Goal: Task Accomplishment & Management: Complete application form

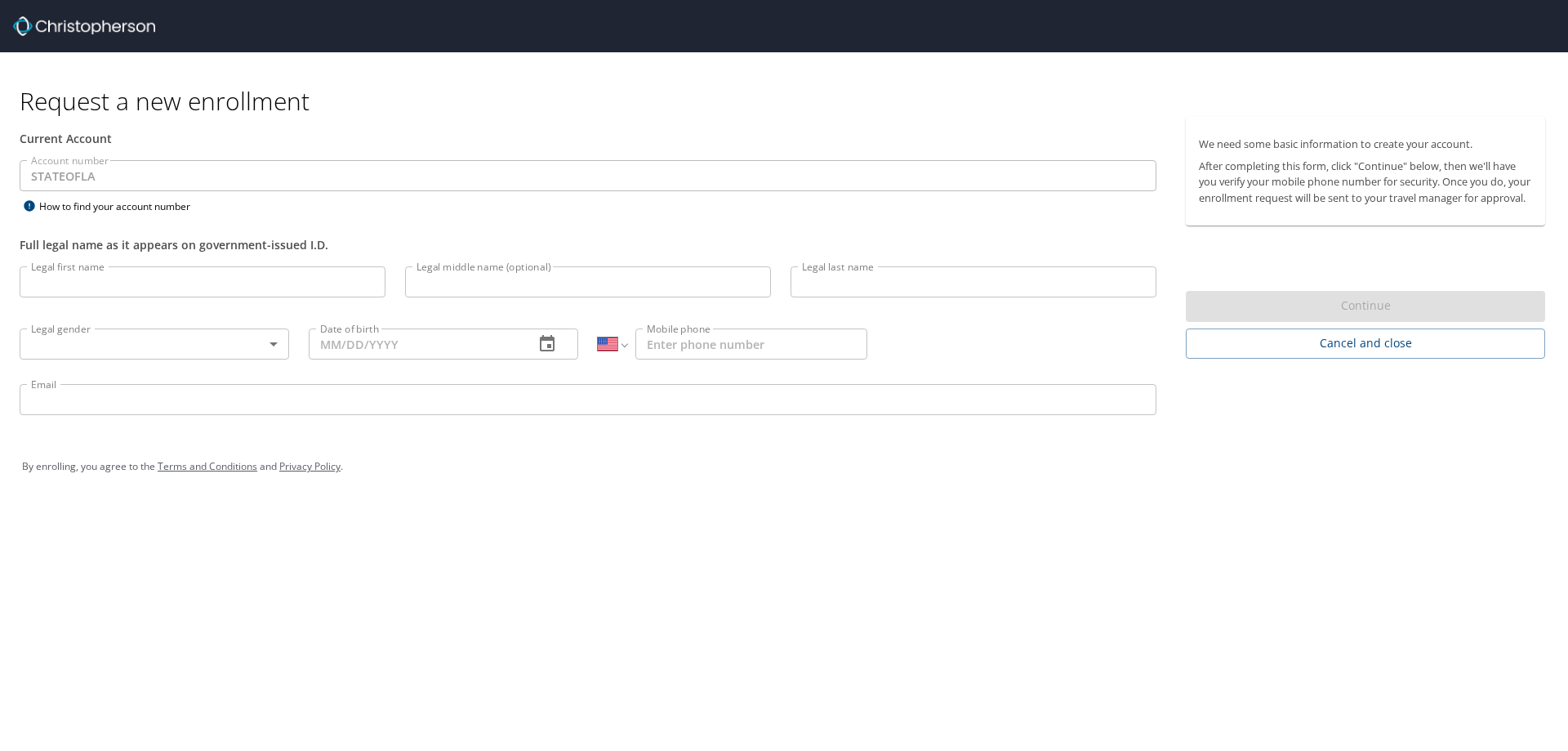
select select "US"
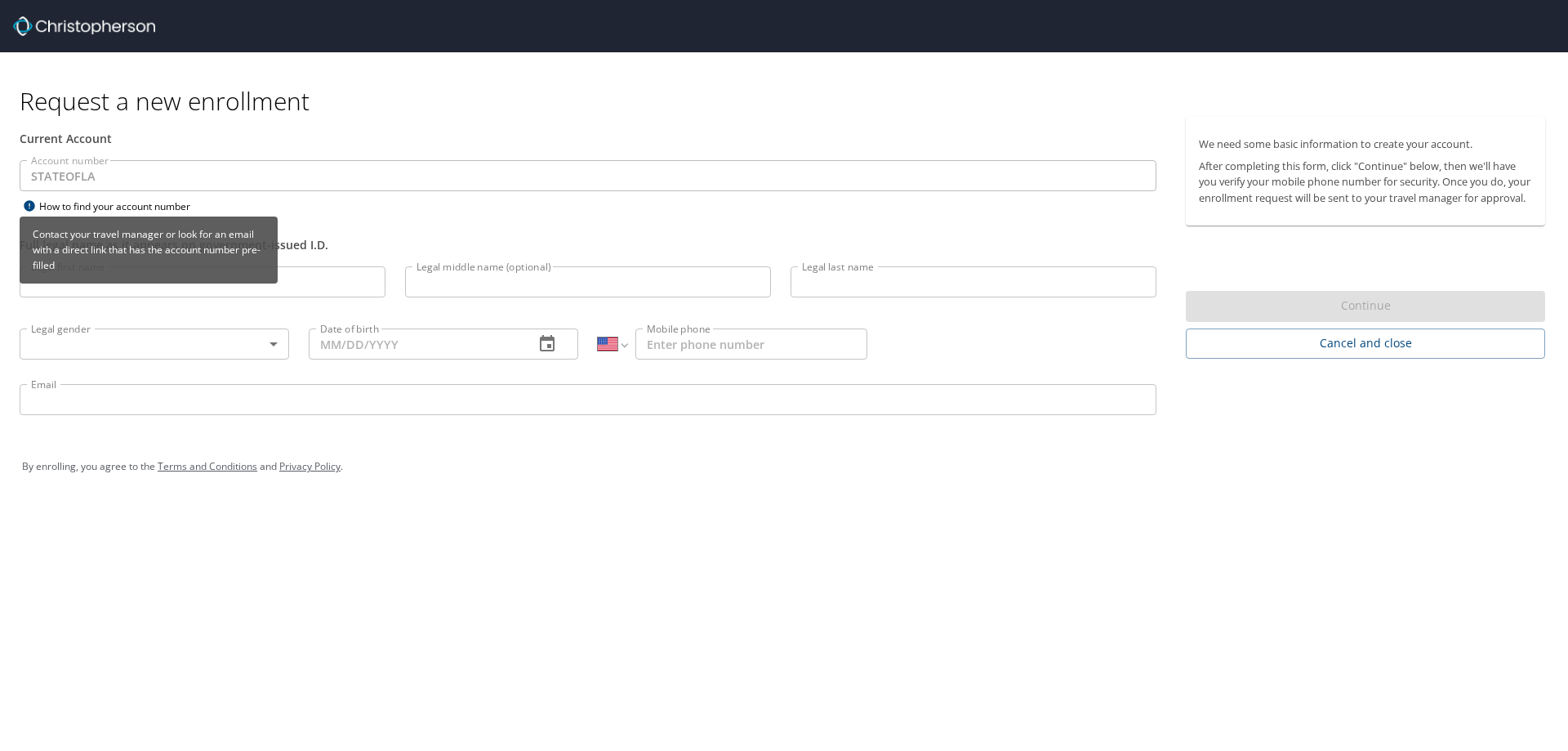
click at [99, 287] on div "Contact your travel manager or look for an email with a direct link that has th…" at bounding box center [148, 255] width 258 height 78
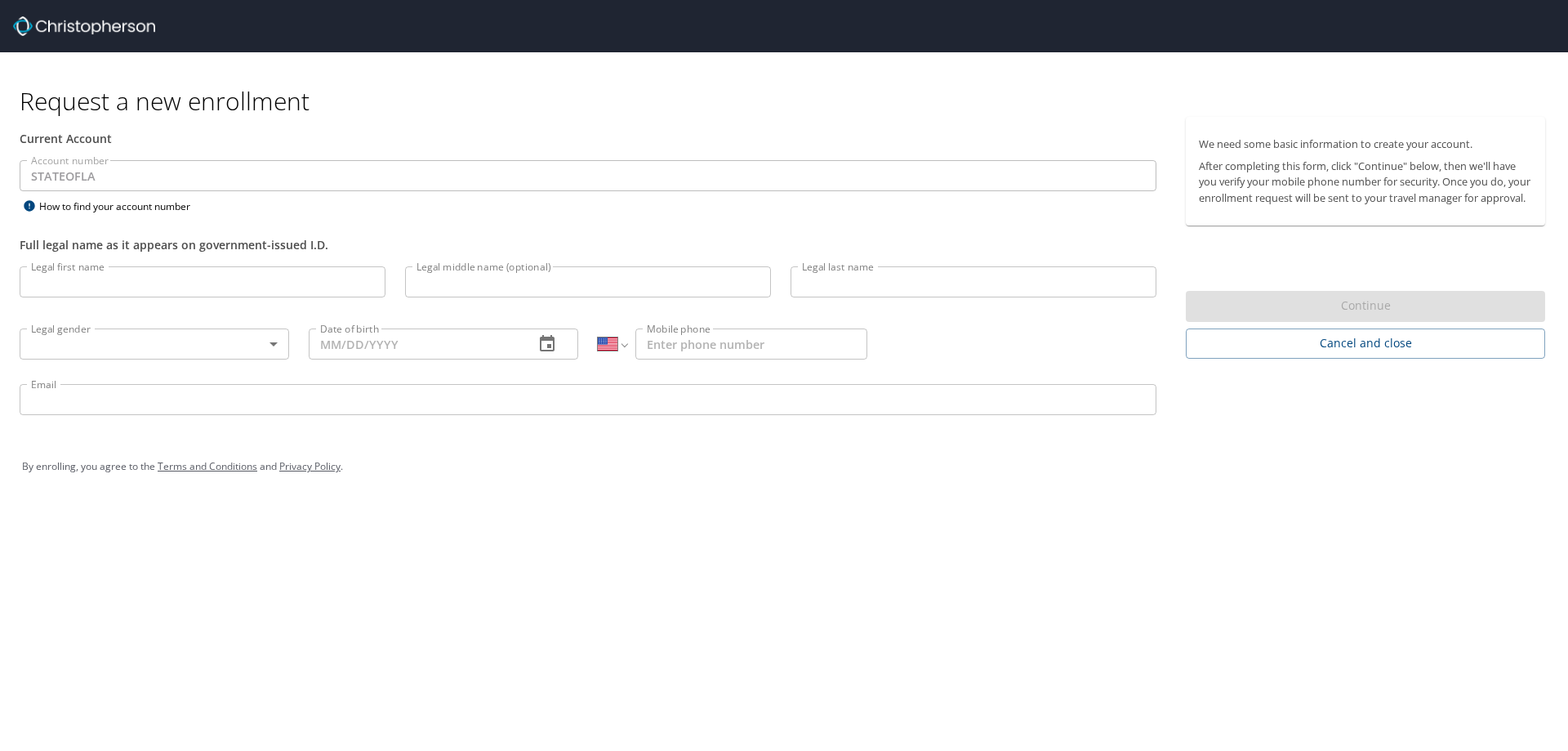
click at [312, 288] on input "Legal first name" at bounding box center [202, 281] width 365 height 31
type input "Brandy"
type input "Reese"
click at [280, 341] on body "Request a new enrollment Current Account Account number STATEOFLA Account numbe…" at bounding box center [784, 375] width 1568 height 751
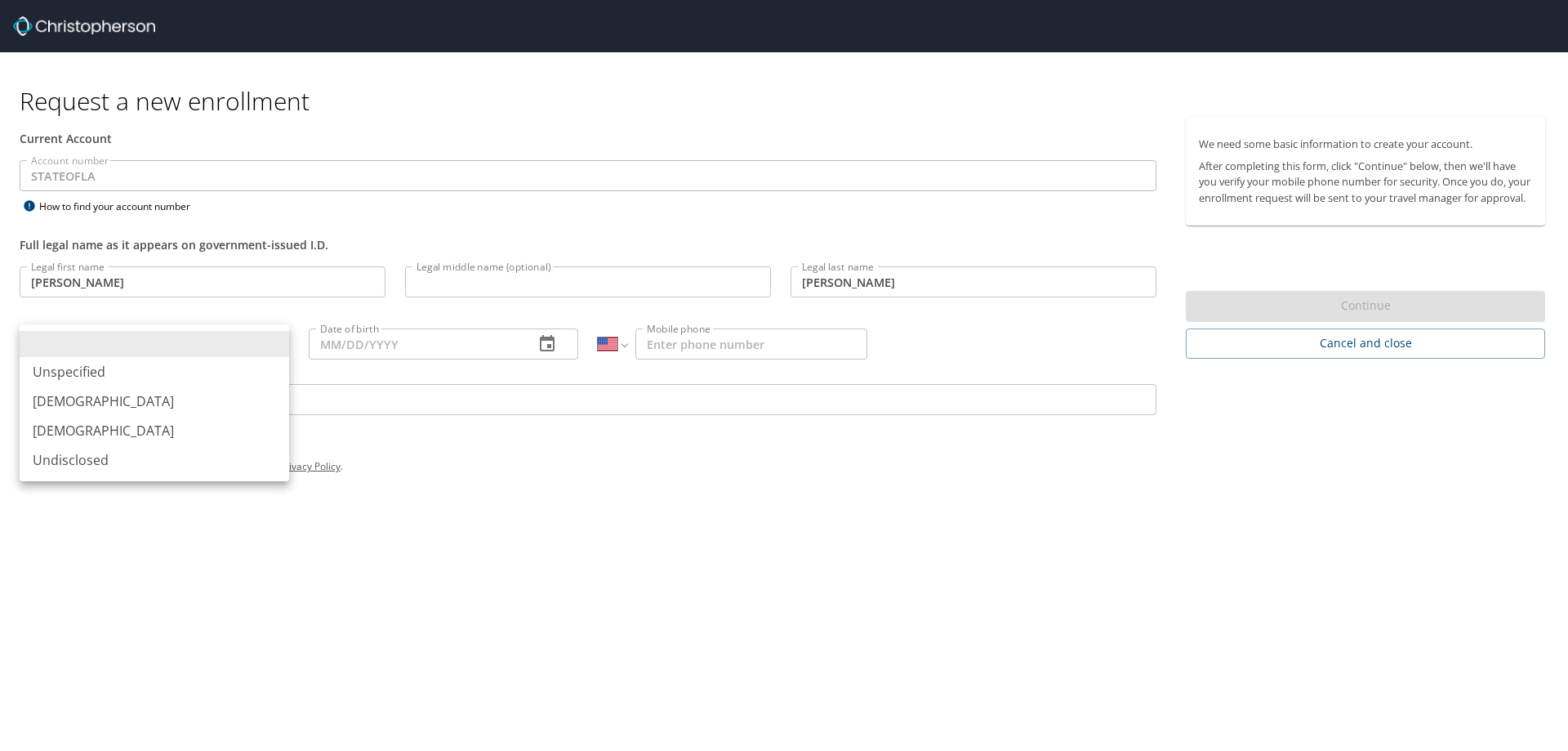
click at [94, 432] on li "Female" at bounding box center [154, 430] width 270 height 29
type input "Female"
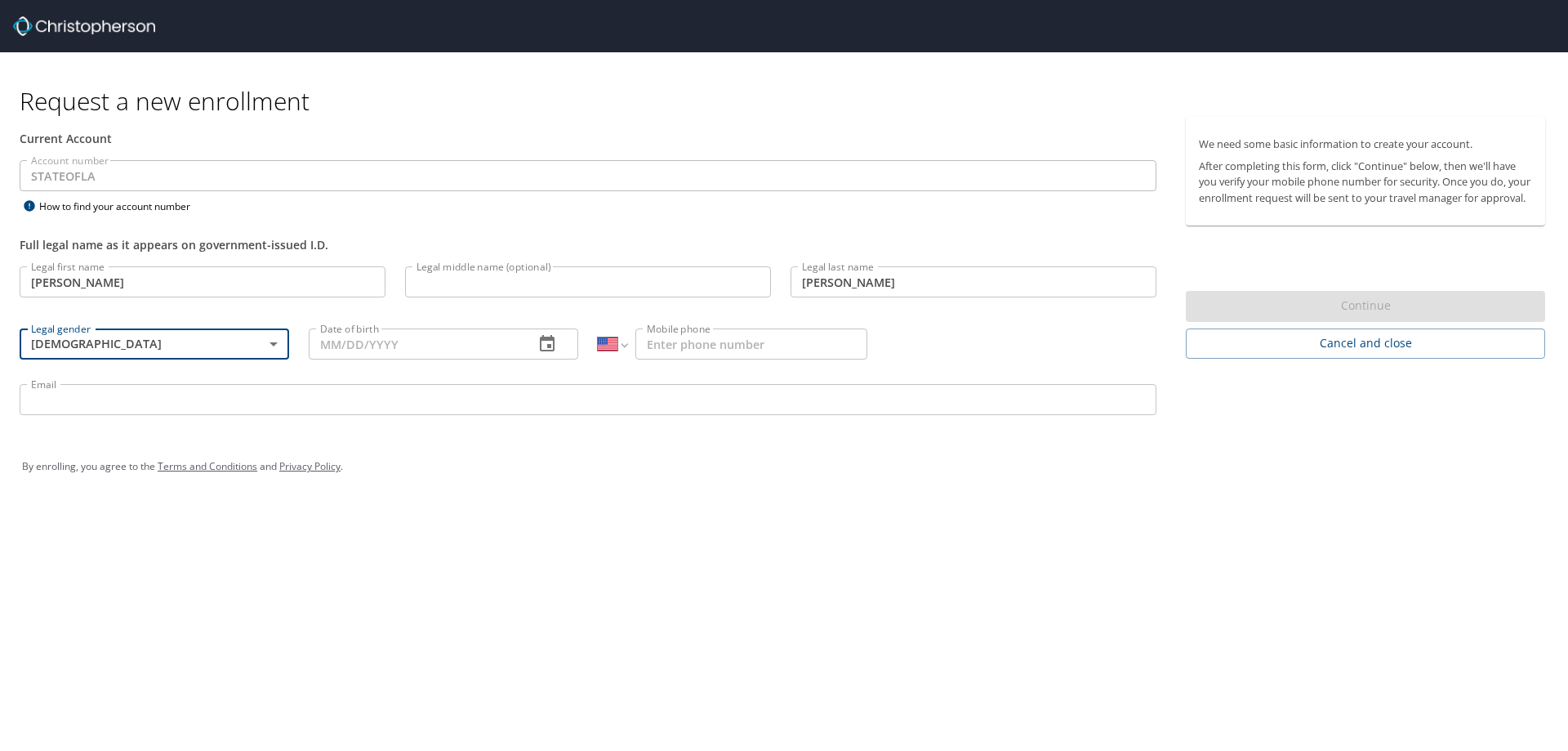
click at [364, 336] on input "Date of birth" at bounding box center [415, 343] width 212 height 31
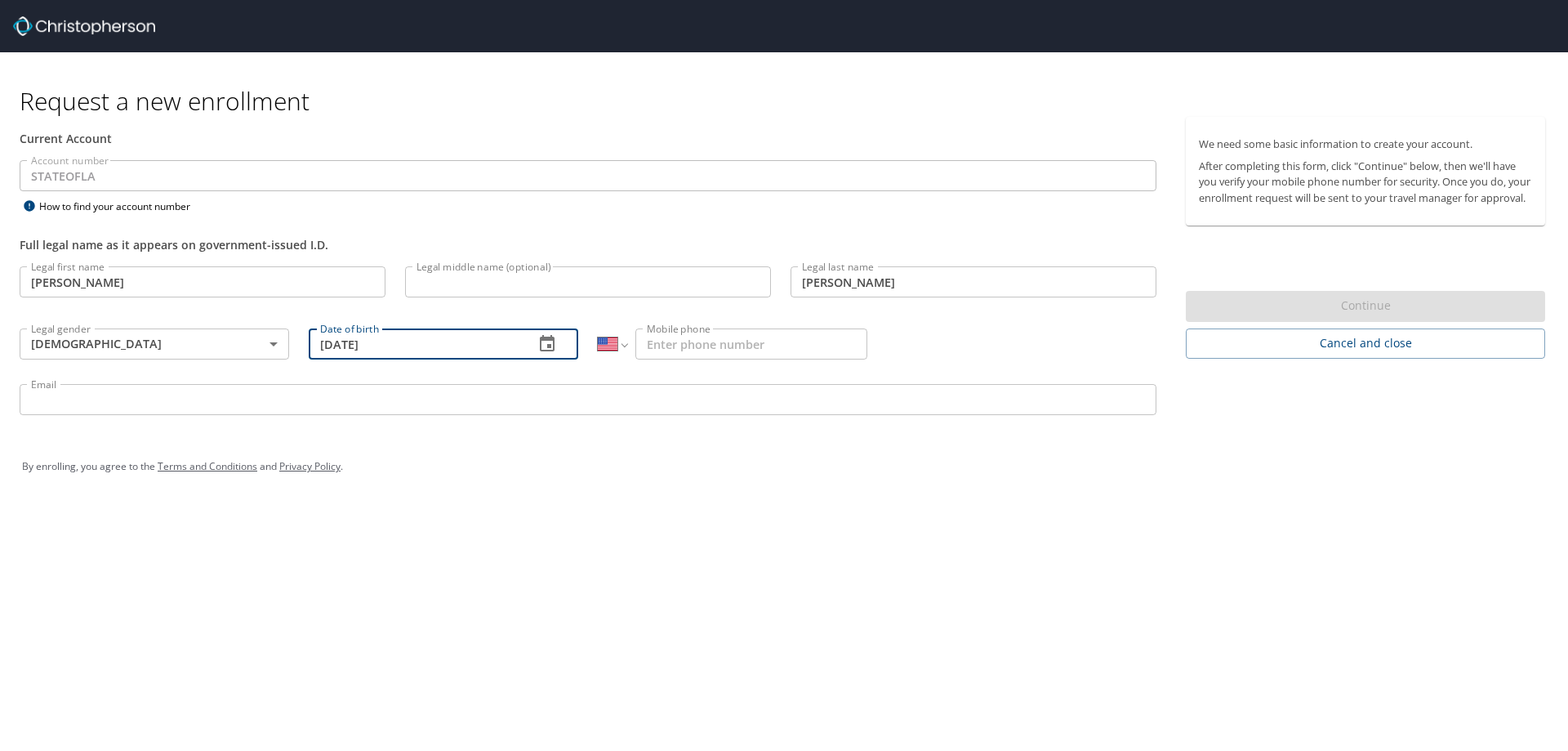
type input "02/23/1984"
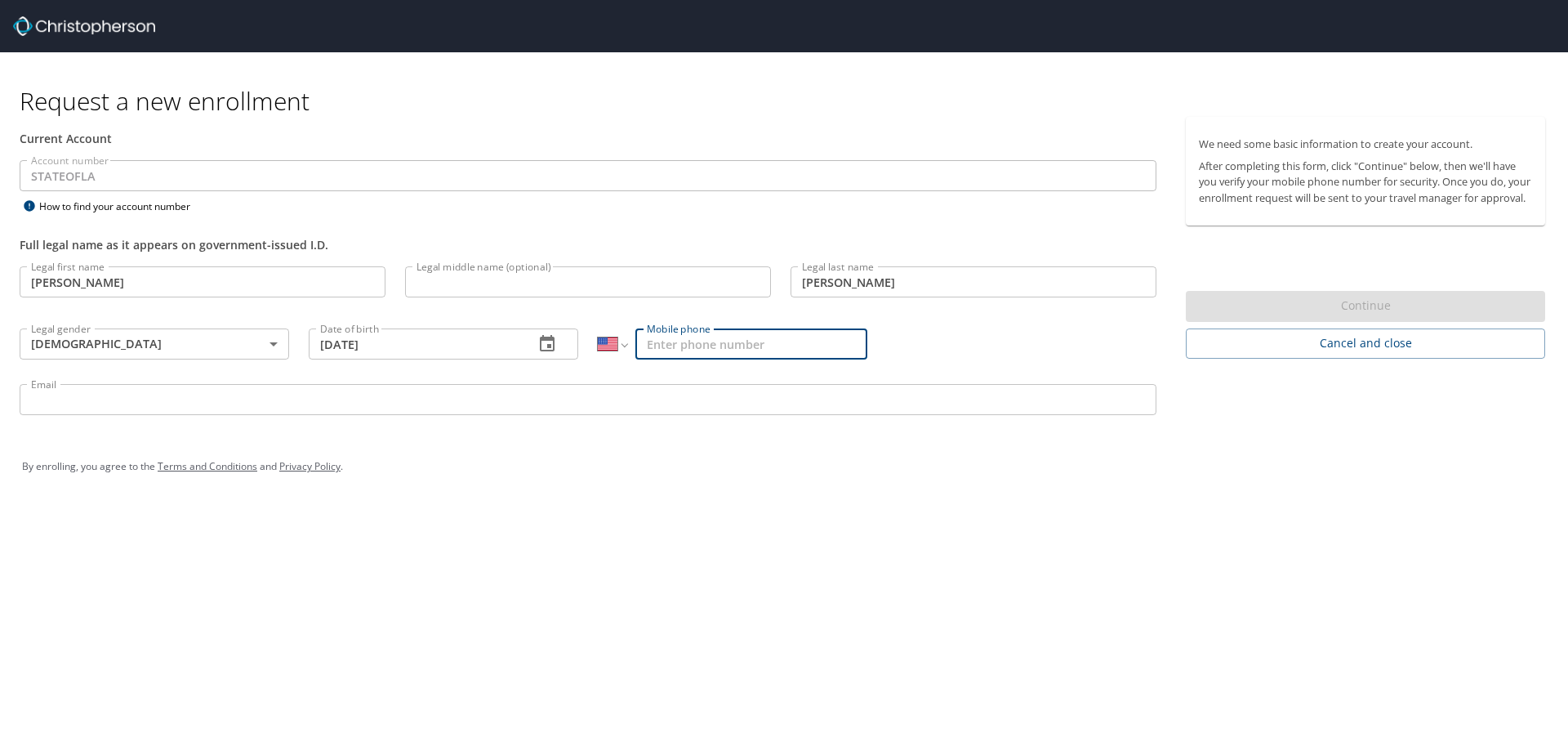
click at [668, 339] on input "Mobile phone" at bounding box center [751, 343] width 232 height 31
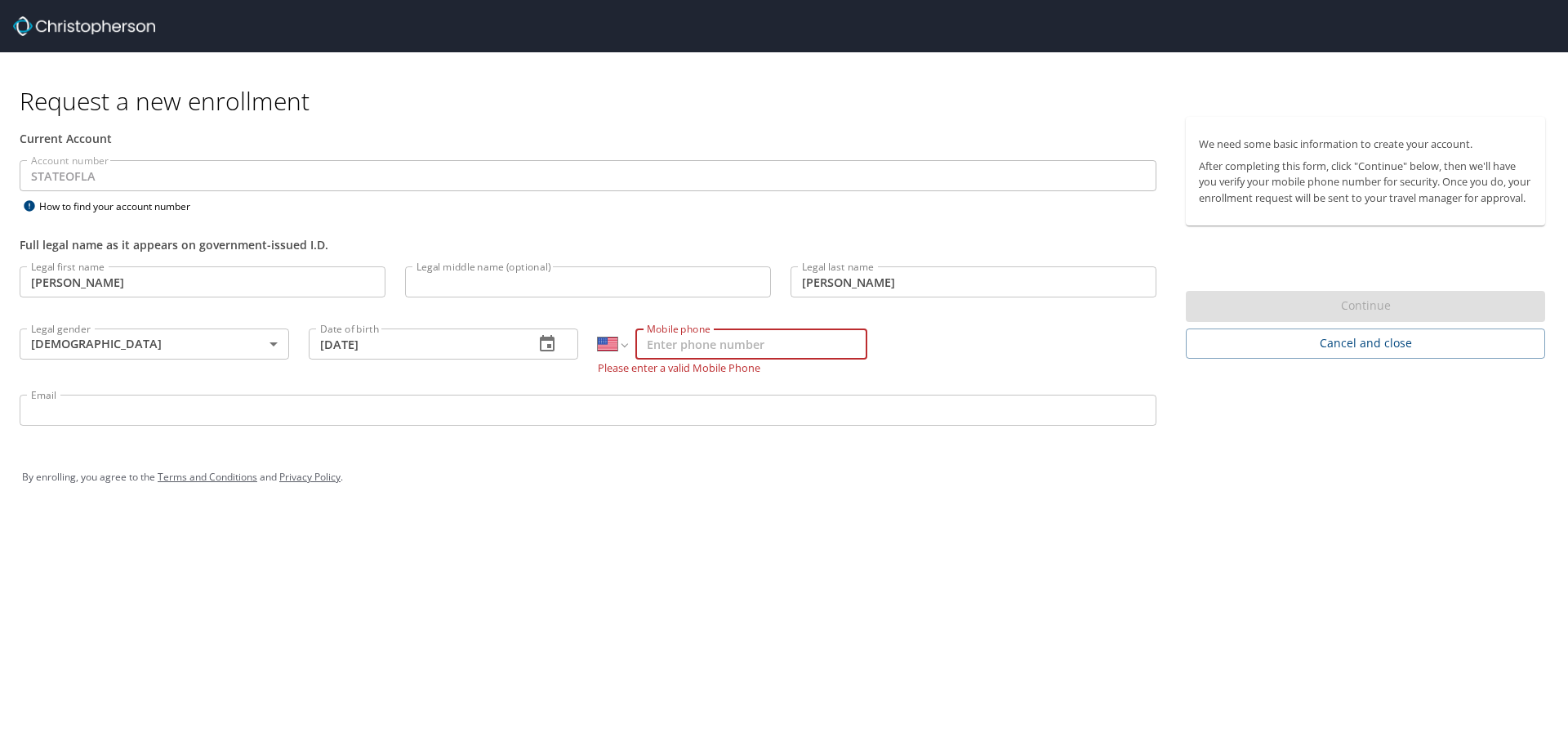
click at [674, 349] on input "Mobile phone" at bounding box center [751, 343] width 232 height 31
type input "(225) 441-0446"
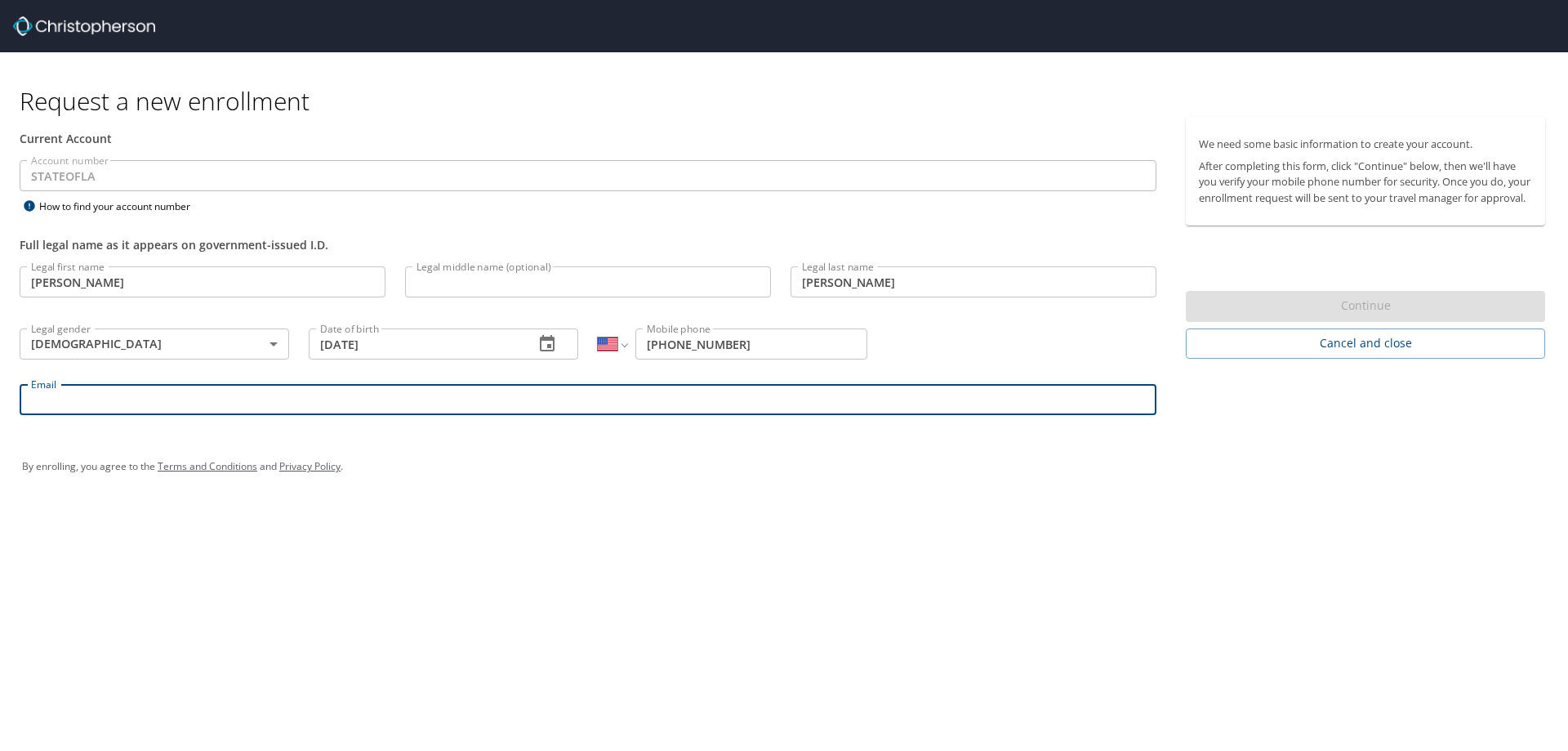
click at [633, 410] on input "Email" at bounding box center [588, 399] width 1137 height 31
type input "brandy.reese@la.gov"
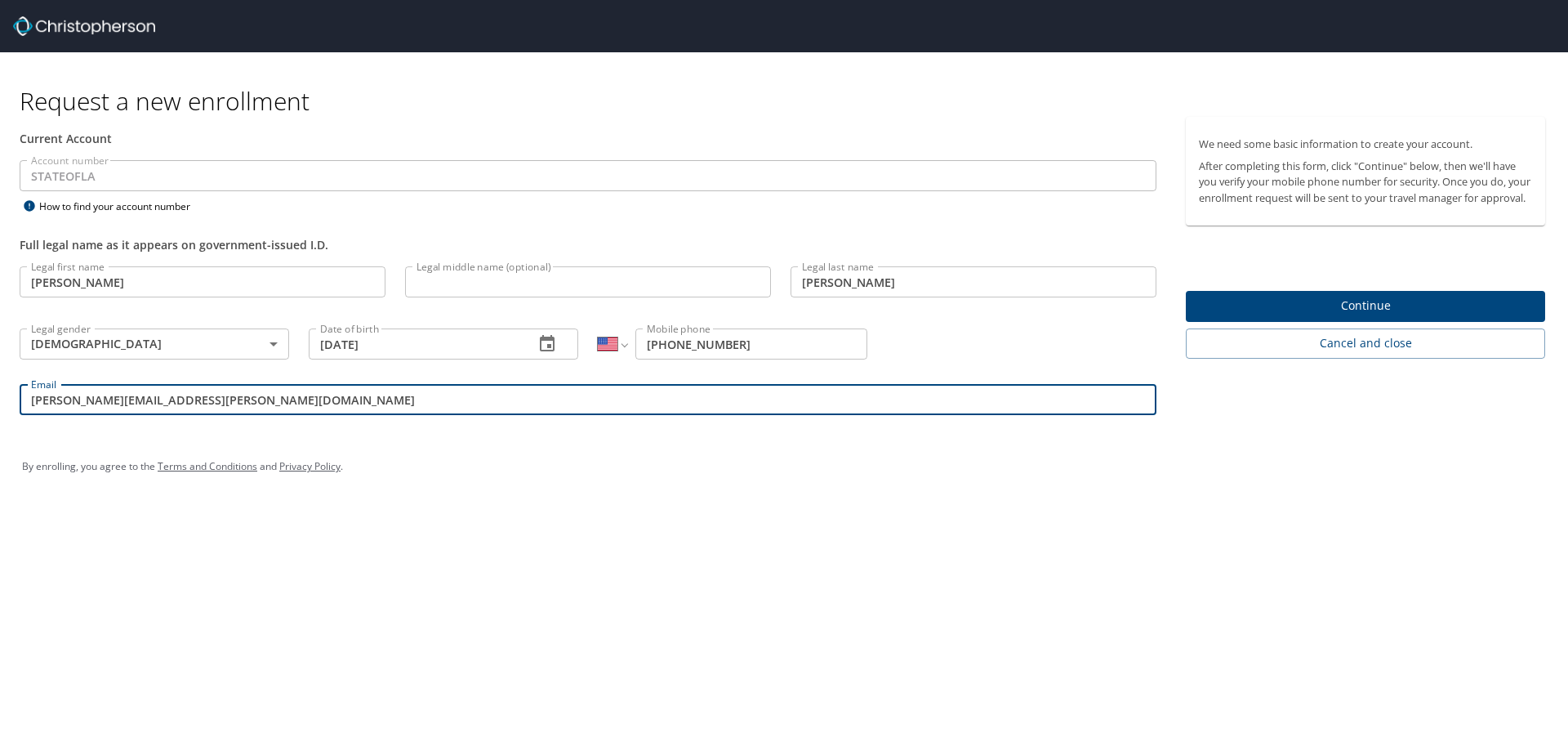
drag, startPoint x: 172, startPoint y: 401, endPoint x: 19, endPoint y: 397, distance: 153.1
click at [19, 397] on div "Email brandy.reese@la.gov Email" at bounding box center [587, 401] width 1157 height 55
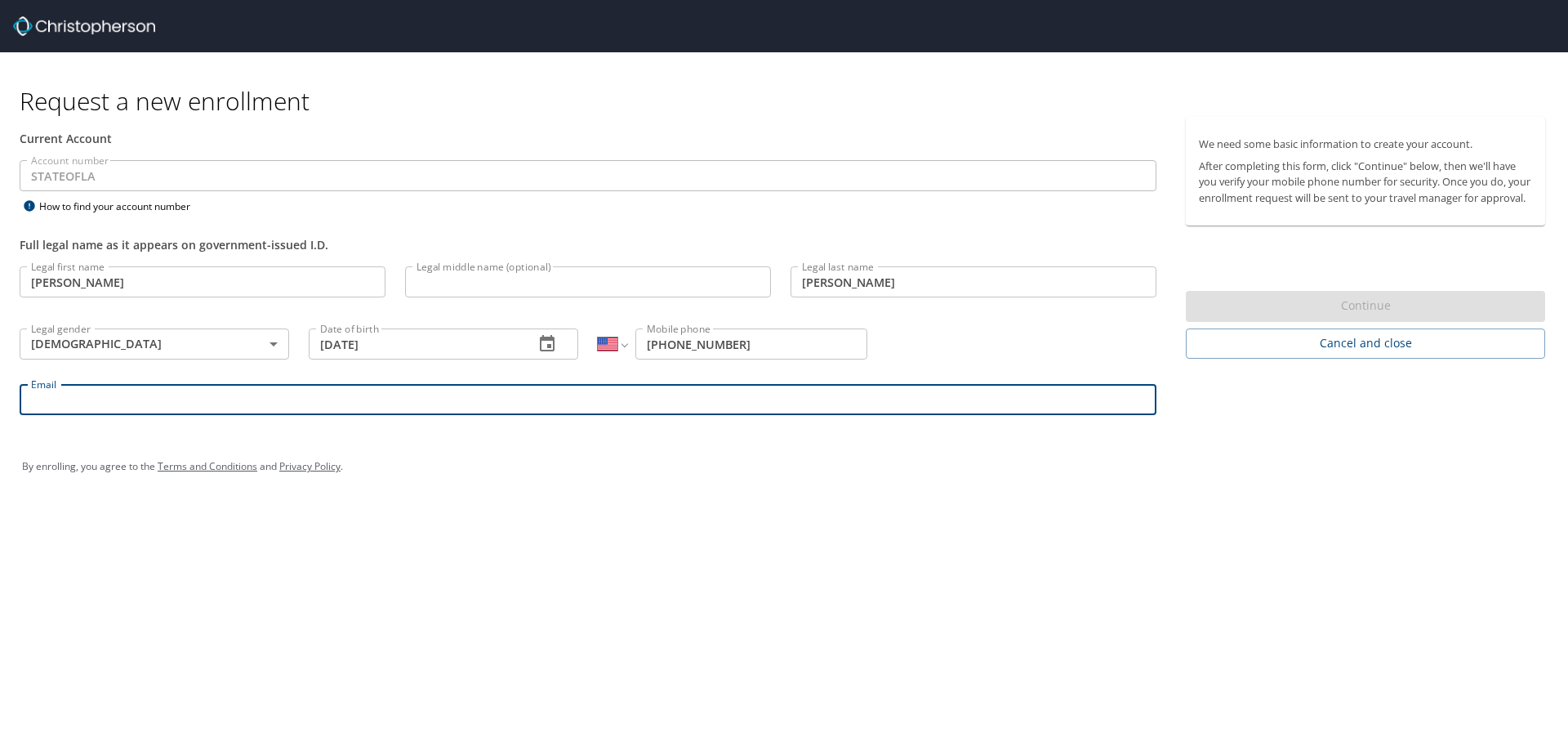
type input "b"
type input "r"
type input "brandy.reese@la.gov"
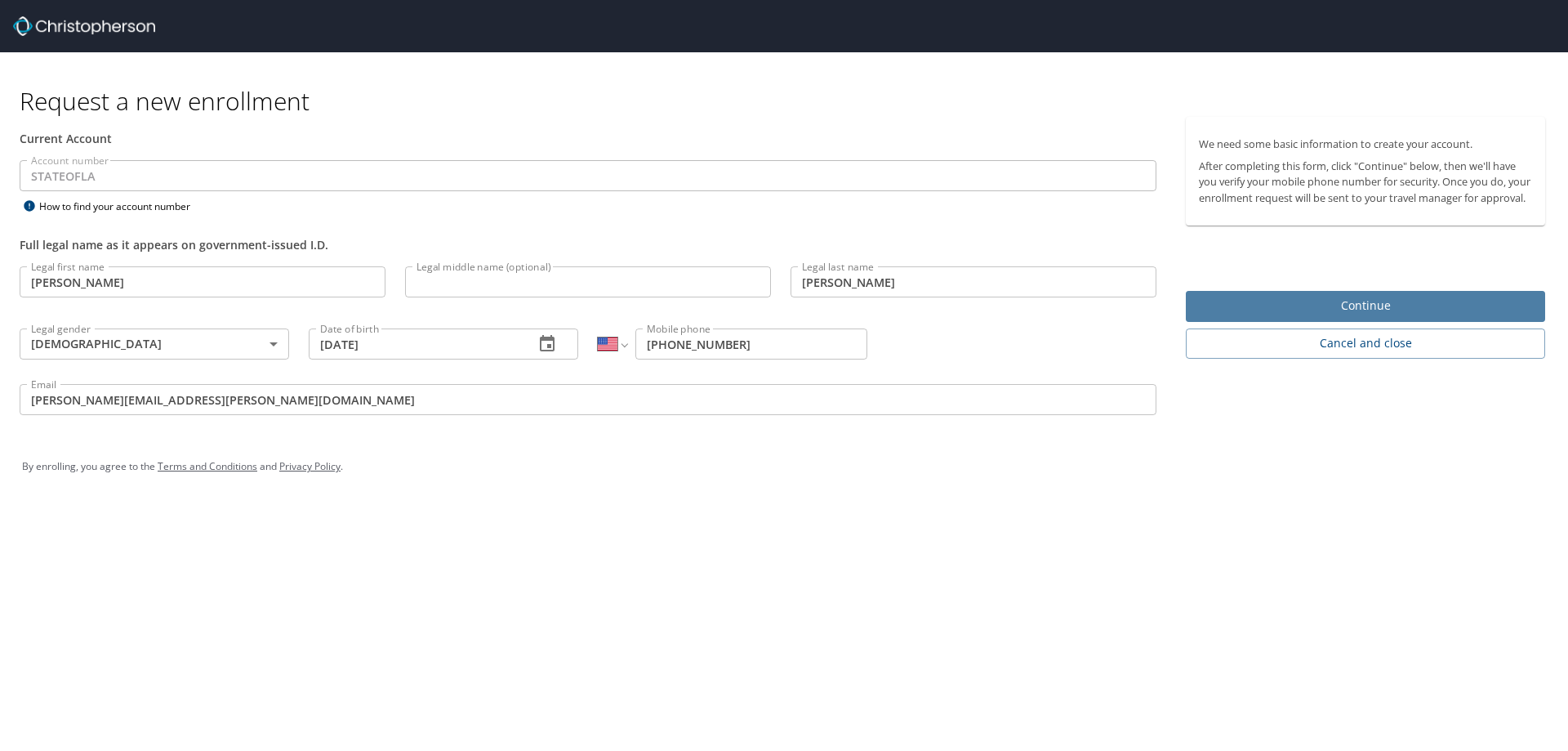
click at [1348, 316] on span "Continue" at bounding box center [1365, 306] width 334 height 21
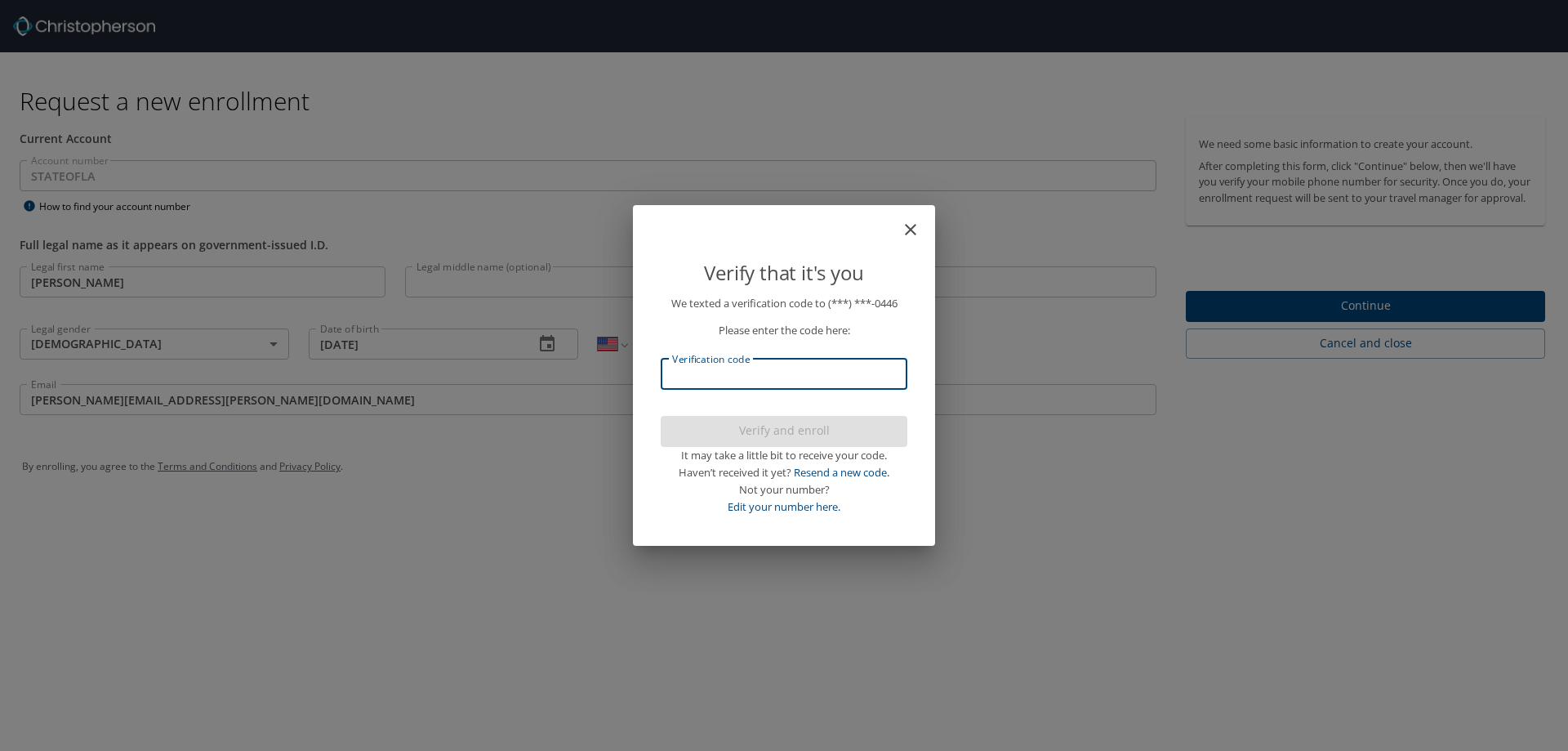
click at [743, 376] on input "Verification code" at bounding box center [784, 374] width 246 height 31
type input "254432"
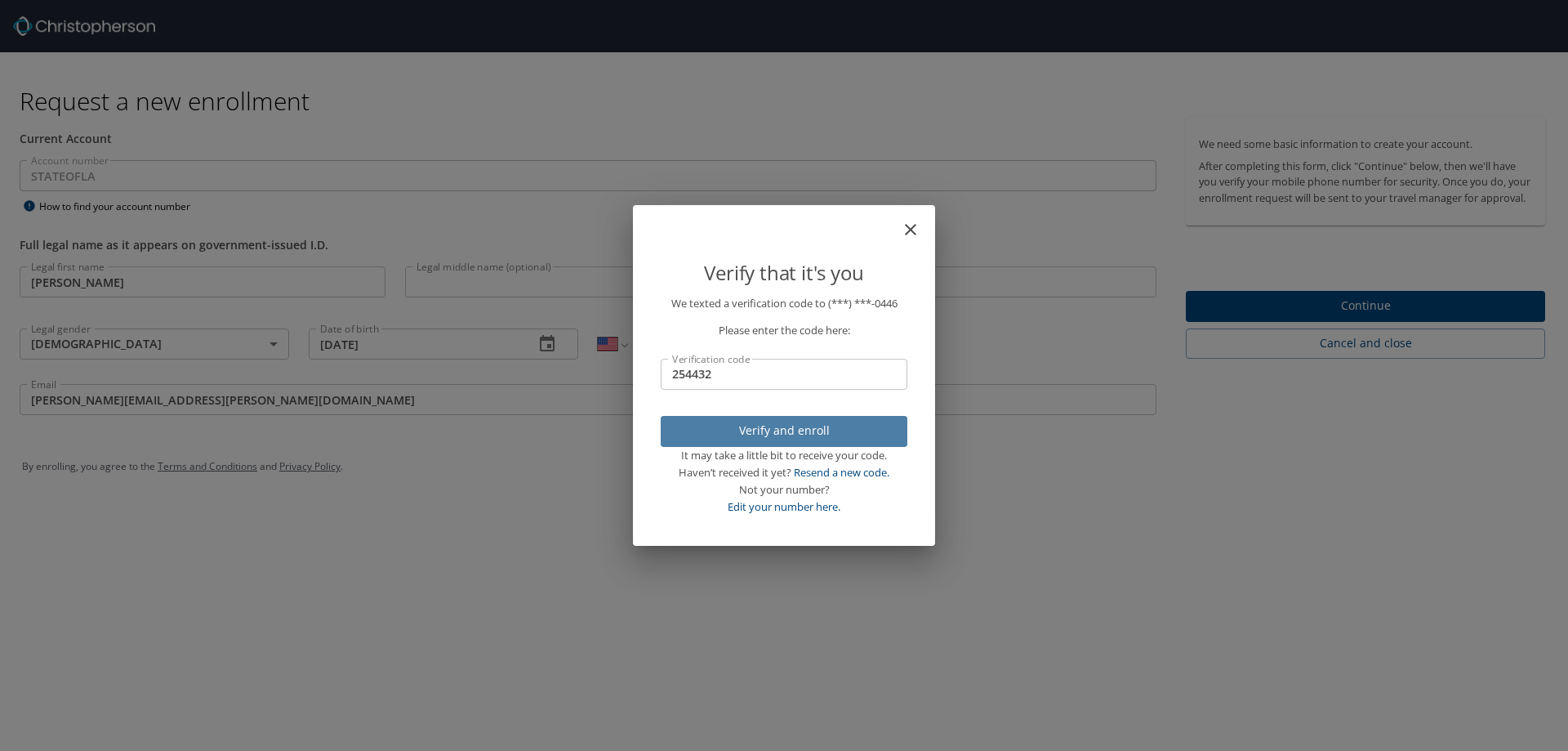
click at [779, 434] on span "Verify and enroll" at bounding box center [784, 431] width 221 height 21
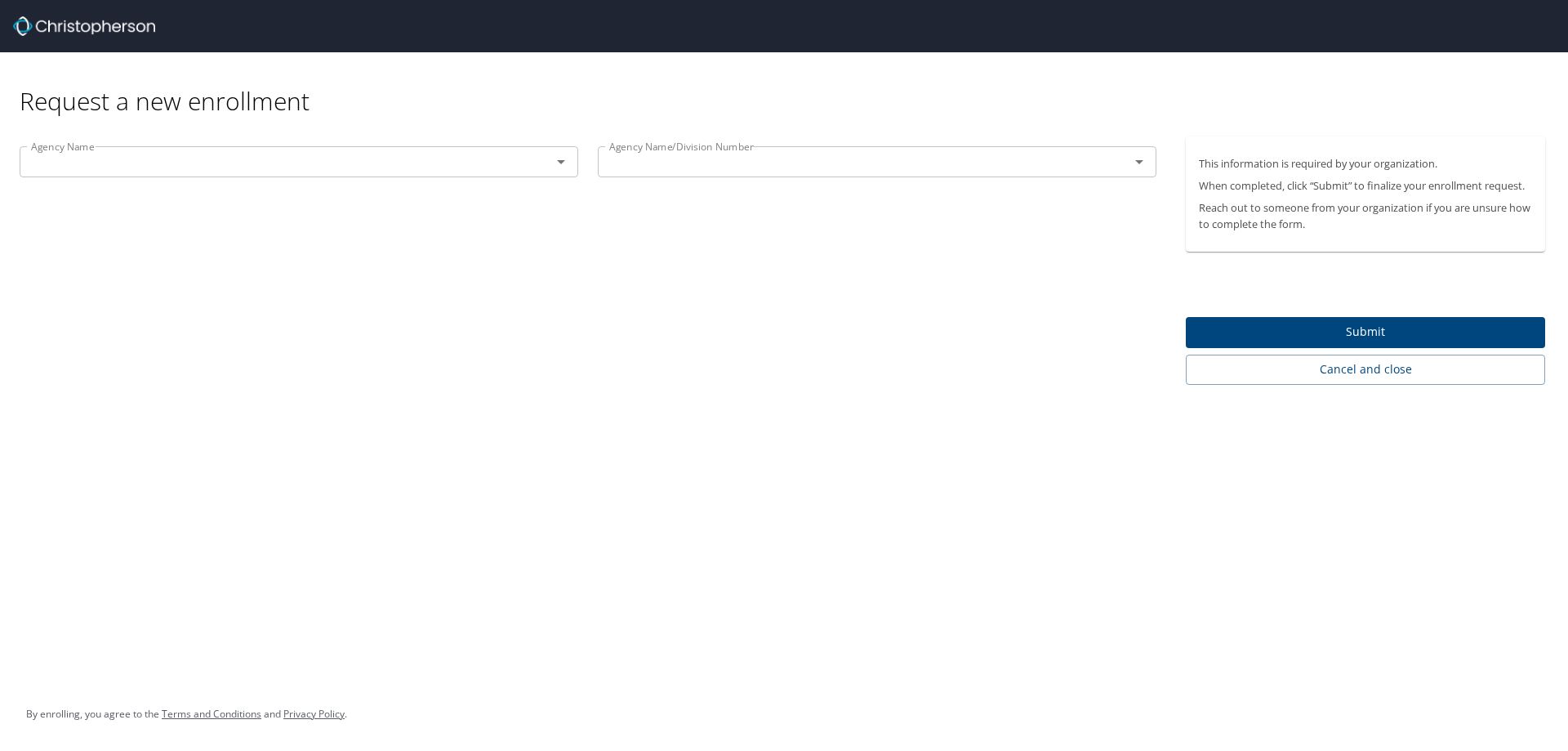
click at [568, 166] on icon "Open" at bounding box center [561, 162] width 20 height 20
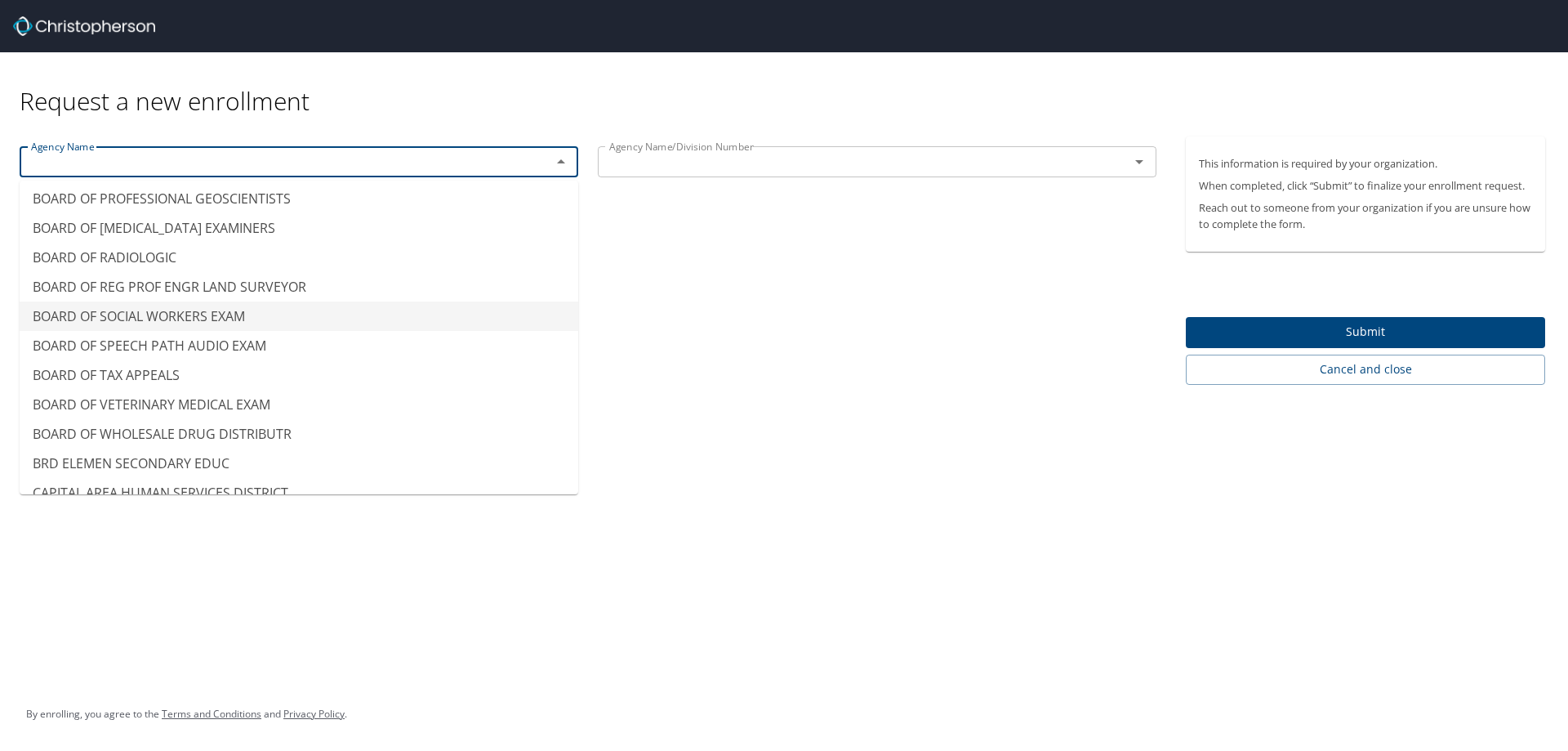
scroll to position [1226, 0]
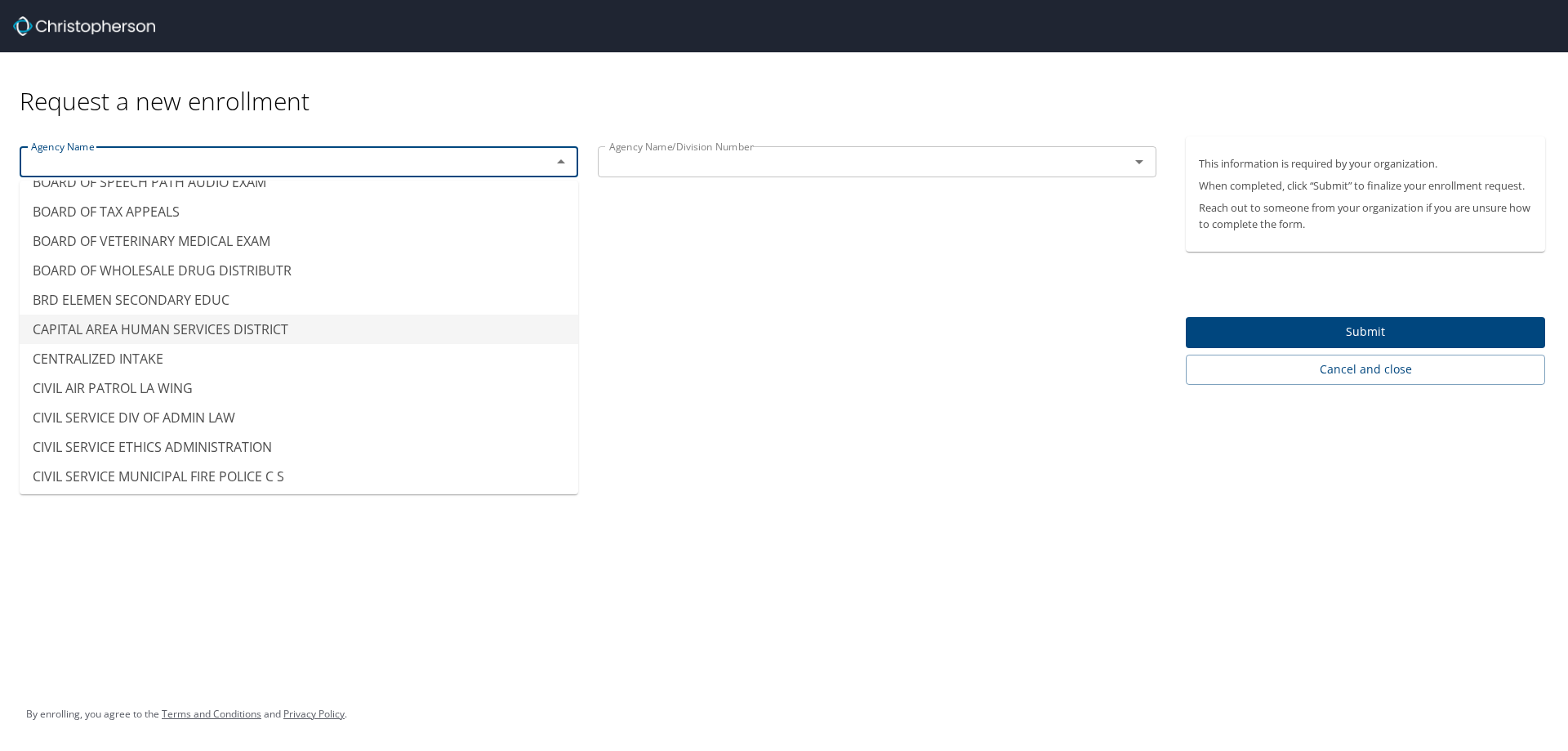
click at [230, 329] on li "CAPITAL AREA HUMAN SERVICES DISTRICT" at bounding box center [299, 329] width 559 height 29
type input "CAPITAL AREA HUMAN SERVICES DISTRICT"
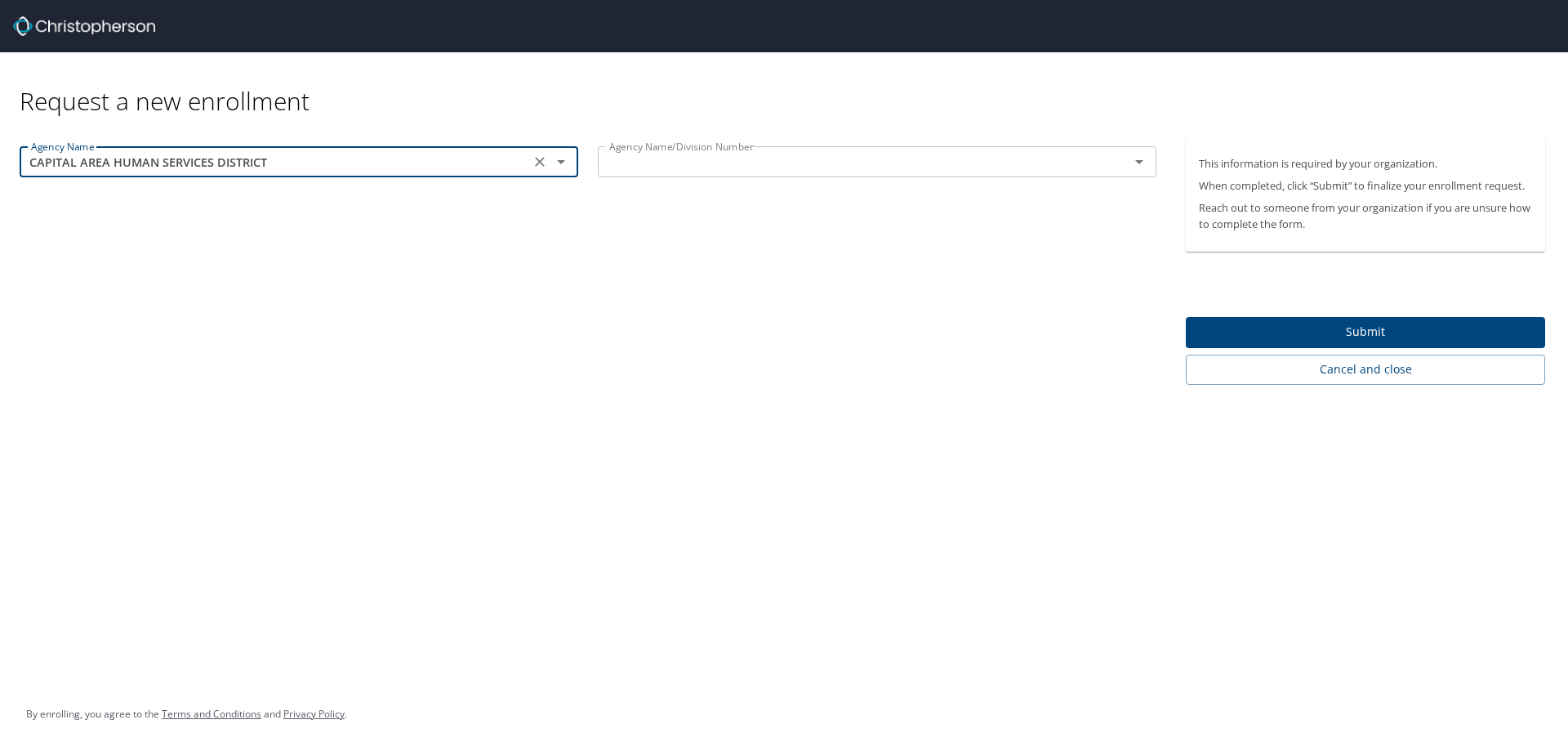
click at [1138, 159] on icon "Open" at bounding box center [1139, 162] width 20 height 20
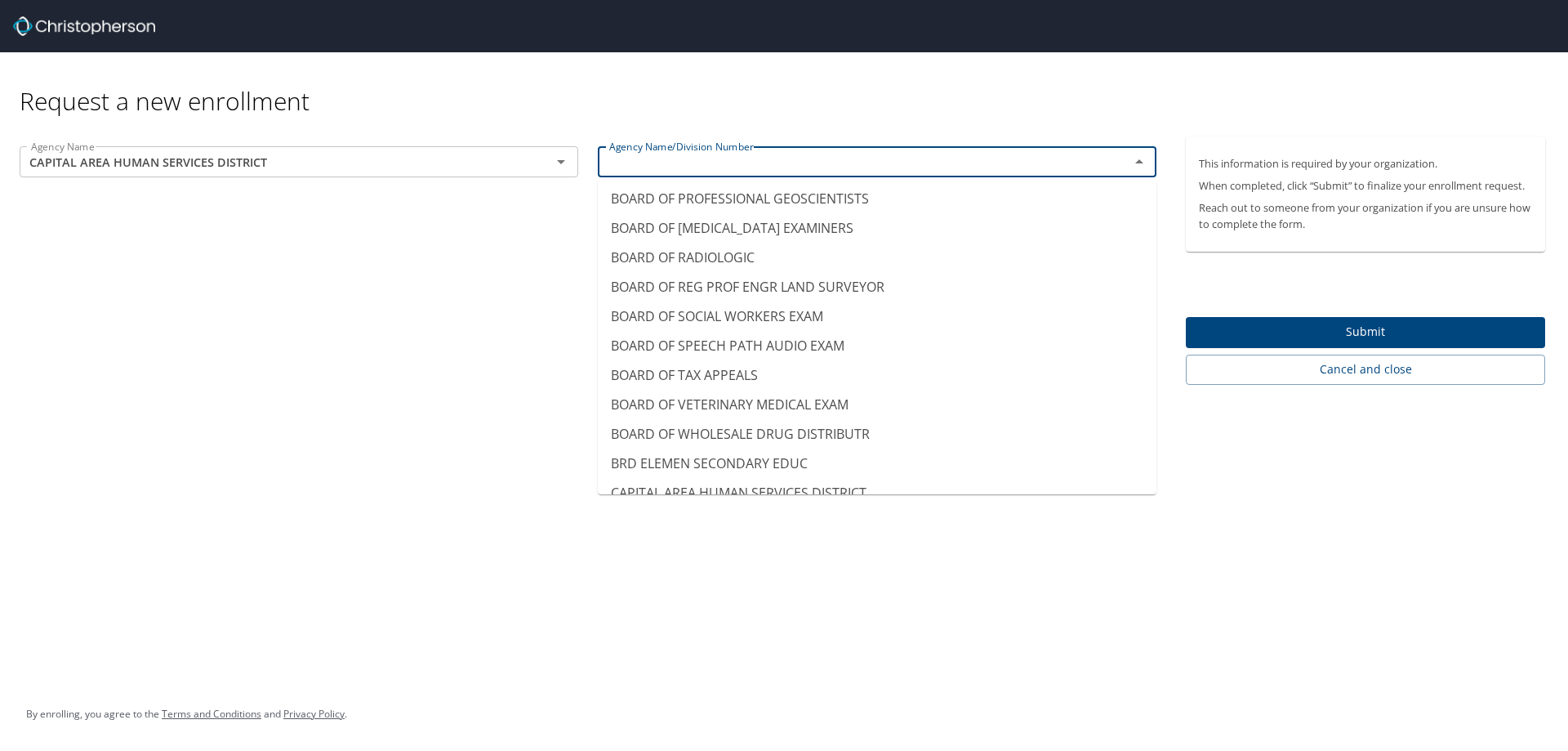
scroll to position [1307, 0]
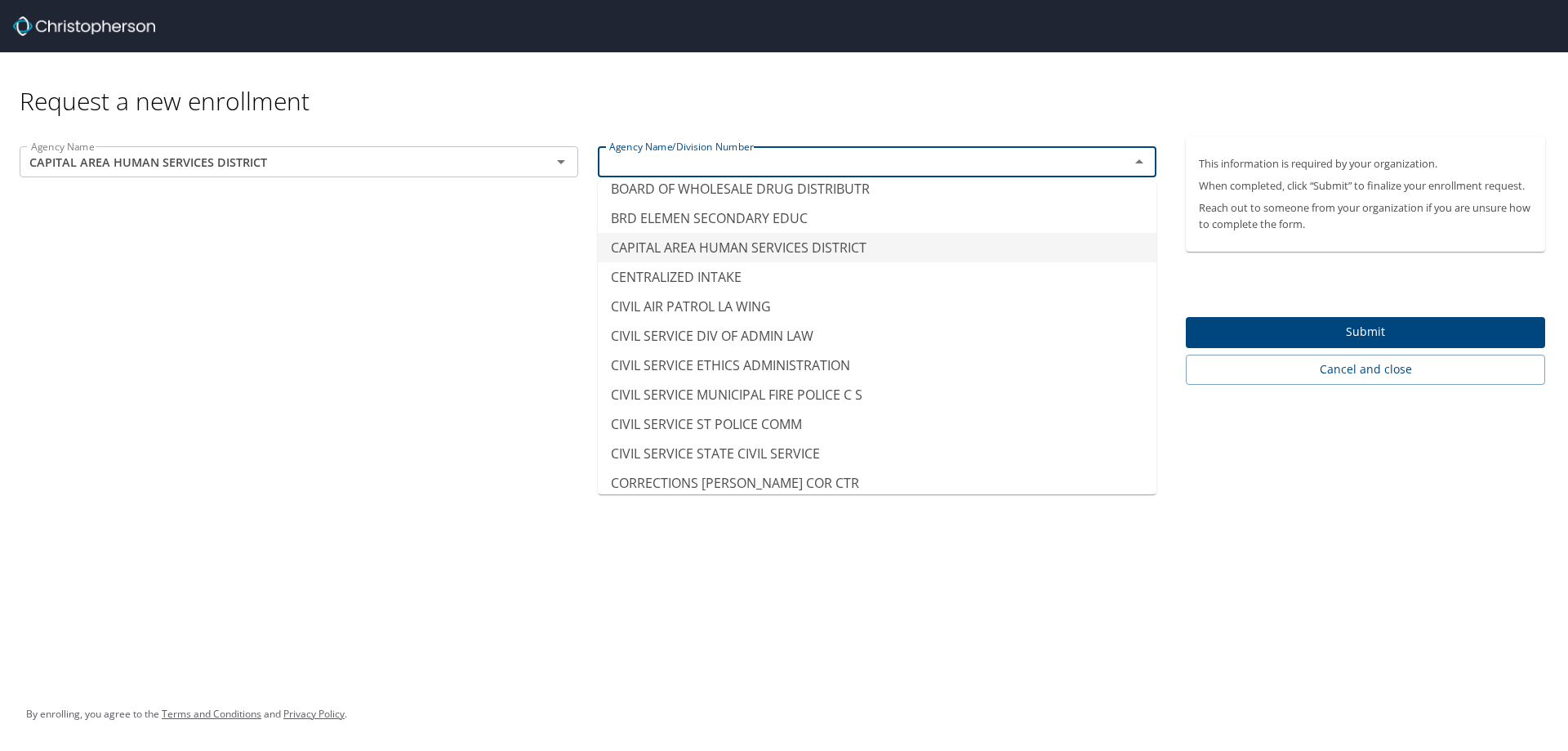
click at [708, 253] on li "CAPITAL AREA HUMAN SERVICES DISTRICT" at bounding box center [877, 247] width 559 height 29
type input "CAPITAL AREA HUMAN SERVICES DISTRICT"
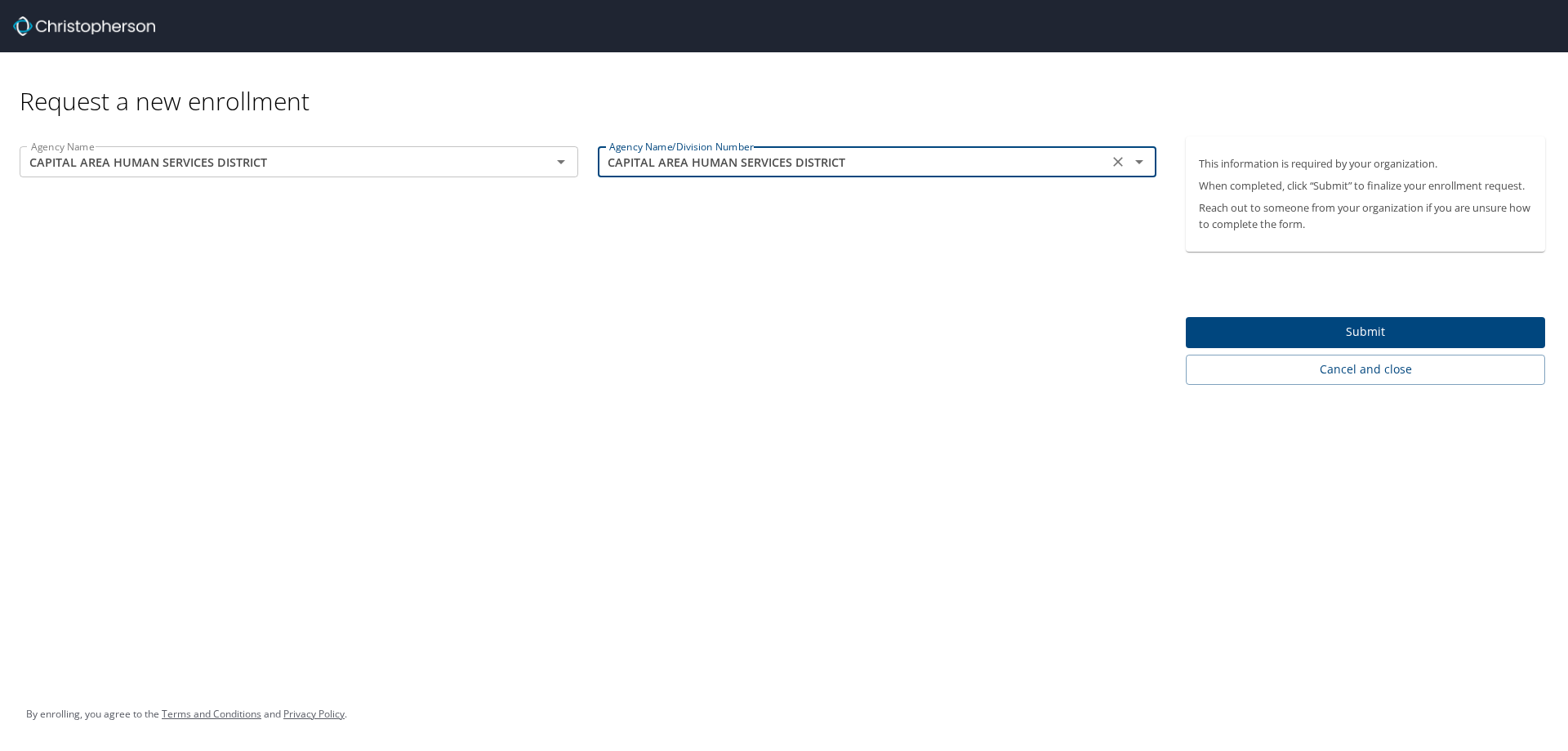
click at [1393, 329] on span "Submit" at bounding box center [1365, 332] width 334 height 21
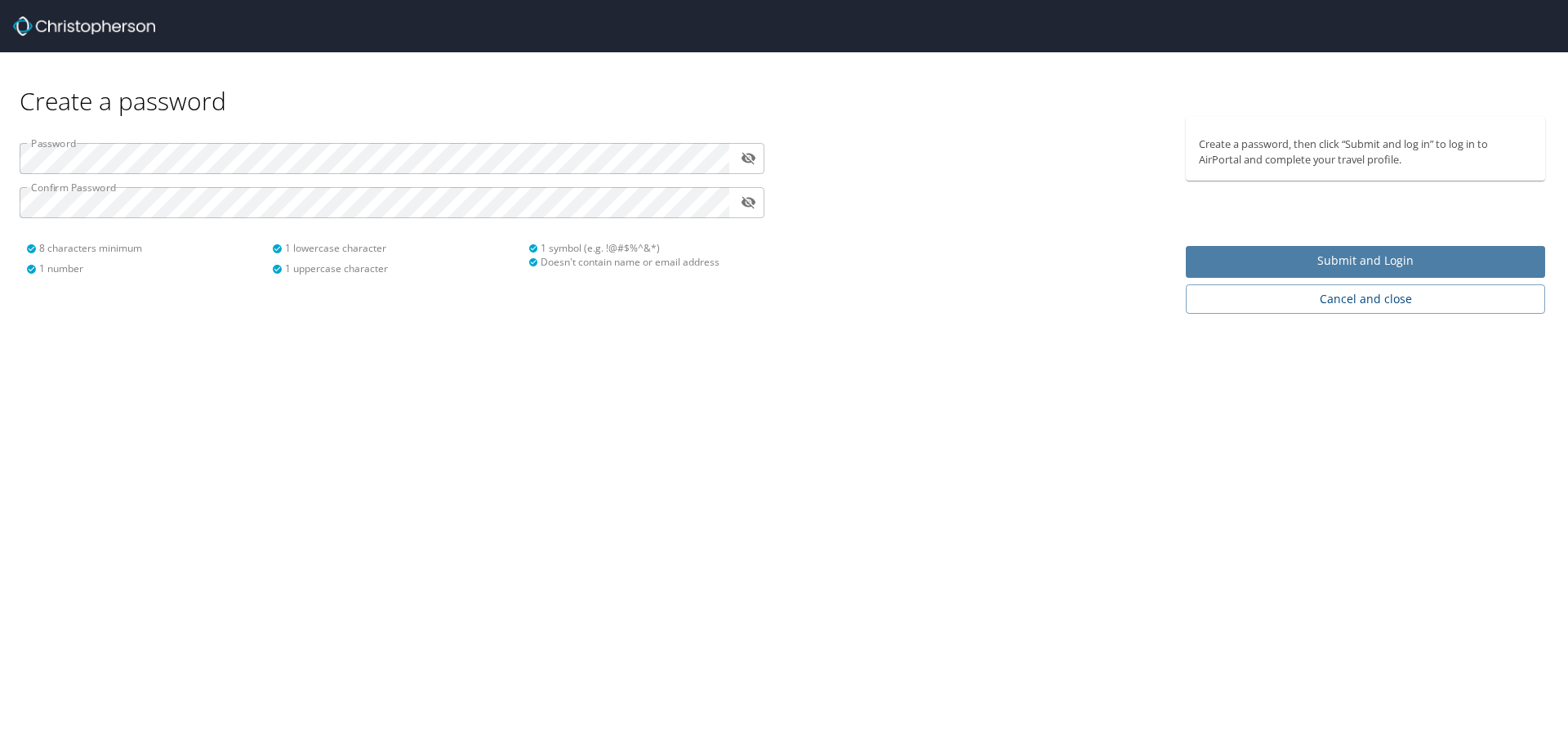
click at [1376, 258] on span "Submit and Login" at bounding box center [1365, 261] width 334 height 21
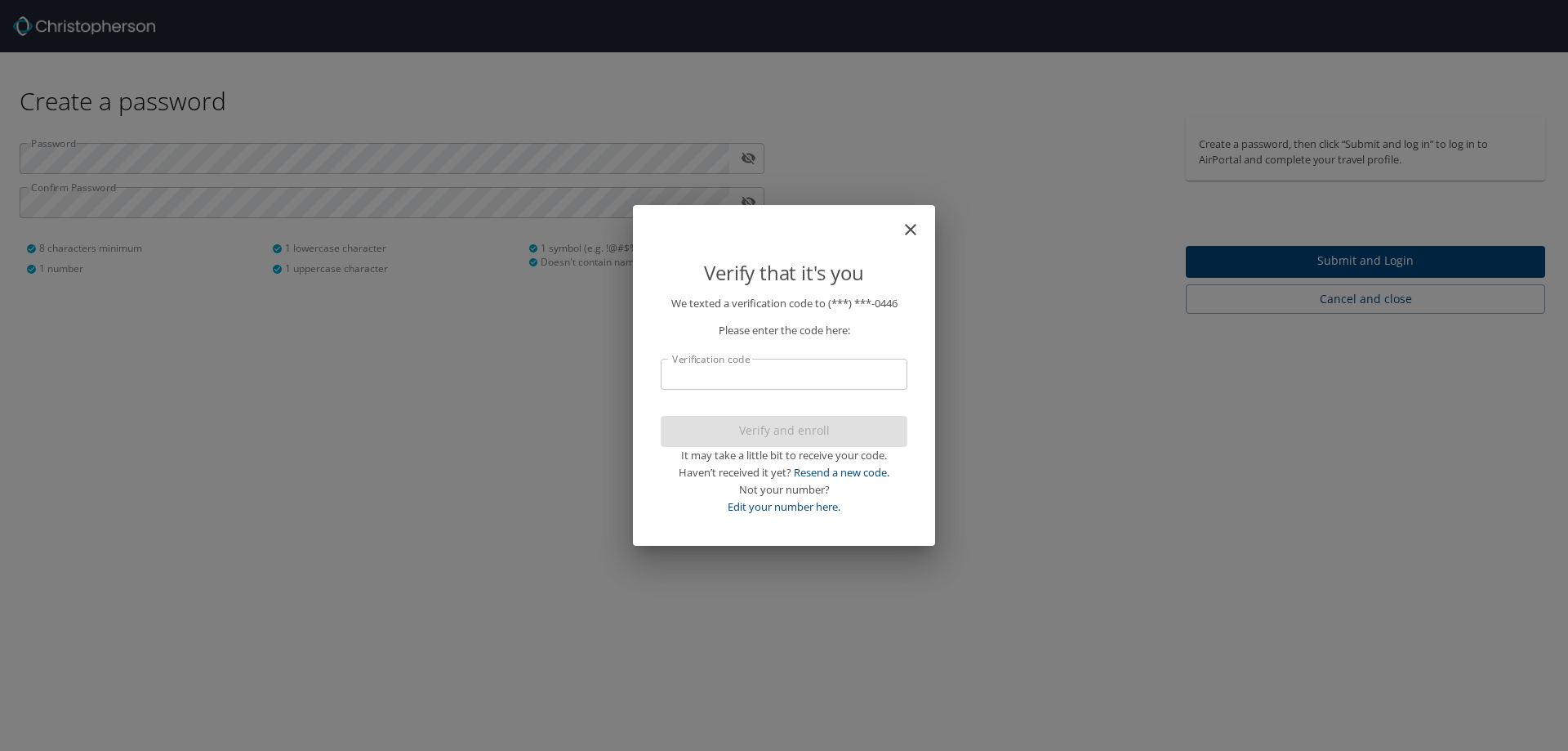
click at [737, 382] on input "Verification code" at bounding box center [784, 374] width 246 height 31
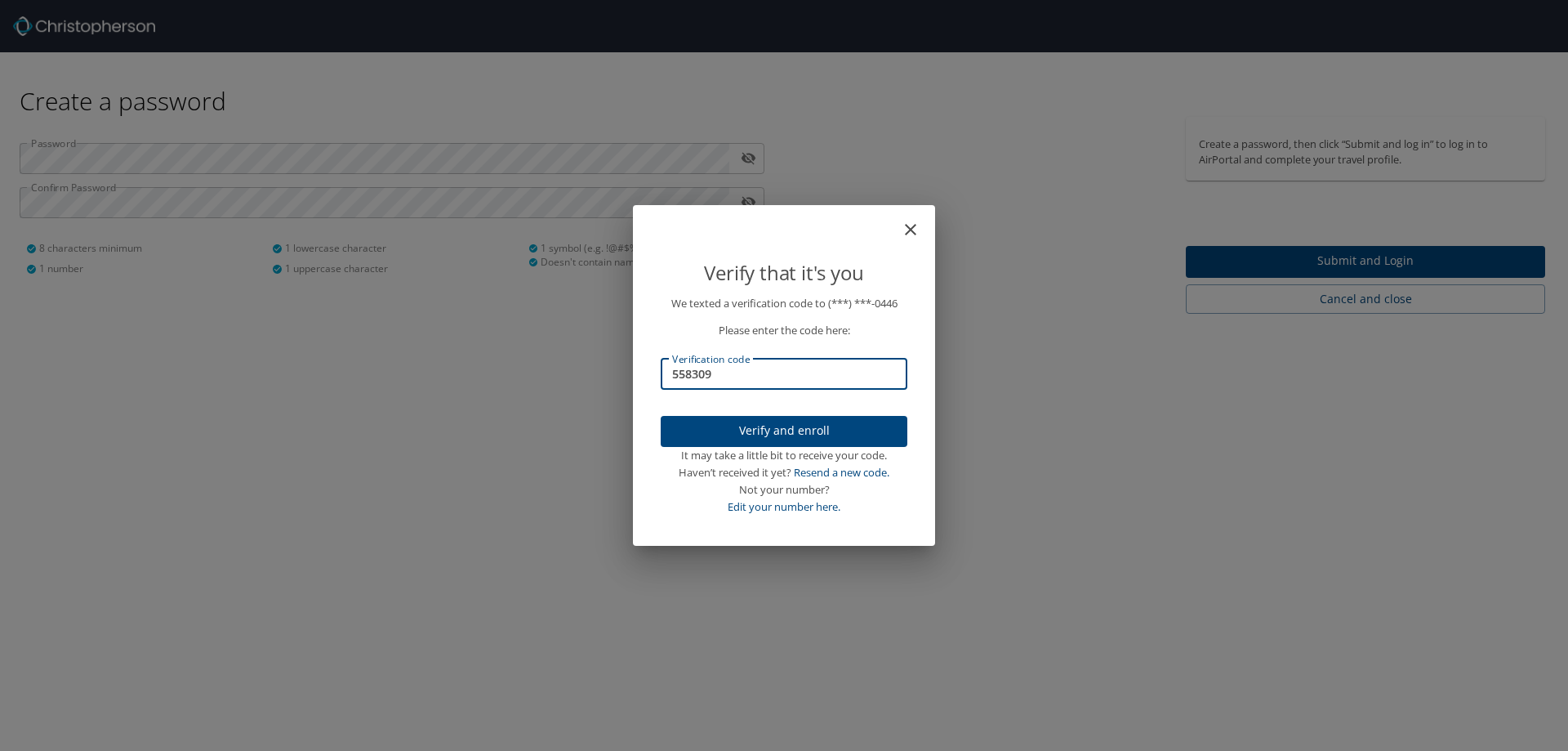
type input "558309"
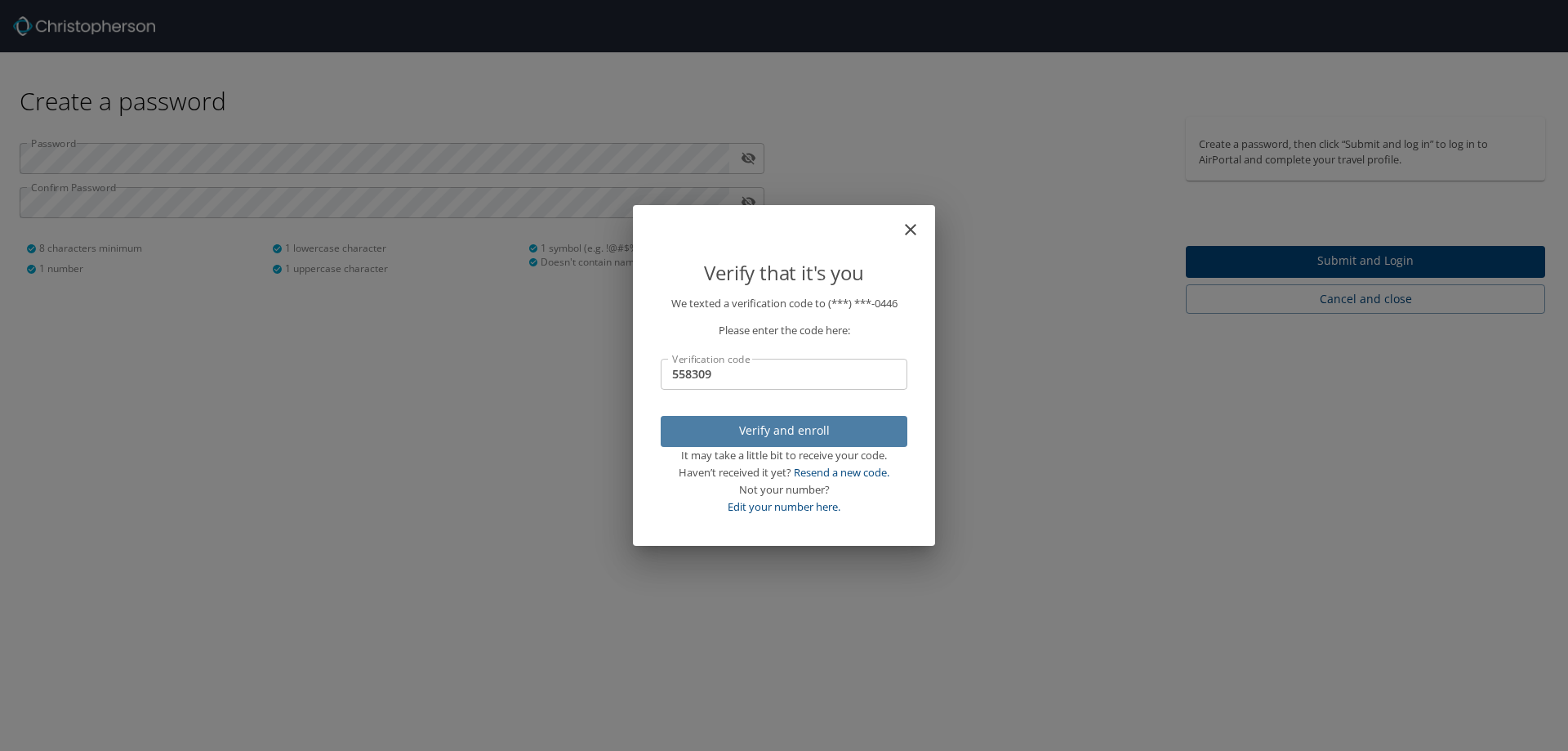
click at [792, 428] on span "Verify and enroll" at bounding box center [784, 431] width 221 height 21
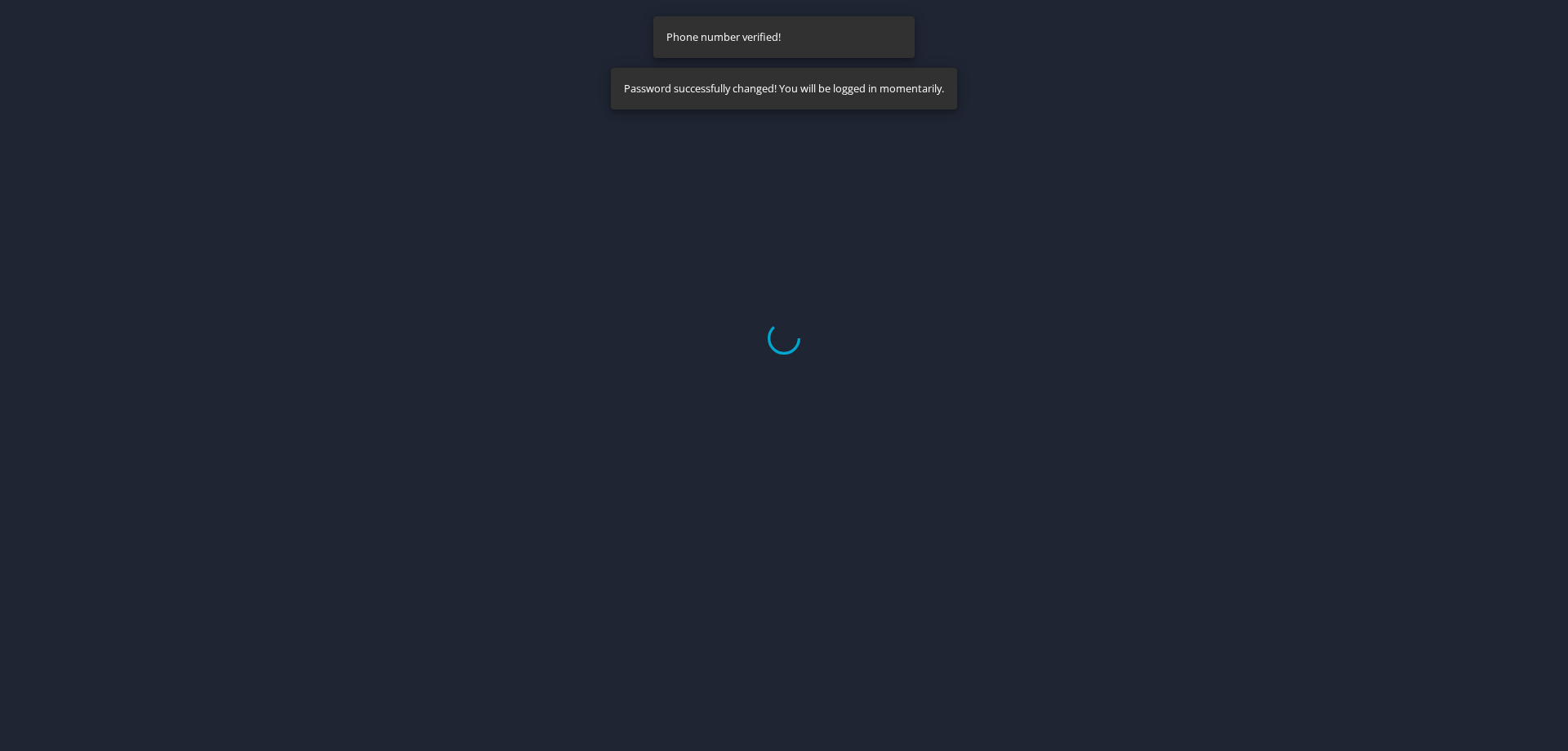
select select "US"
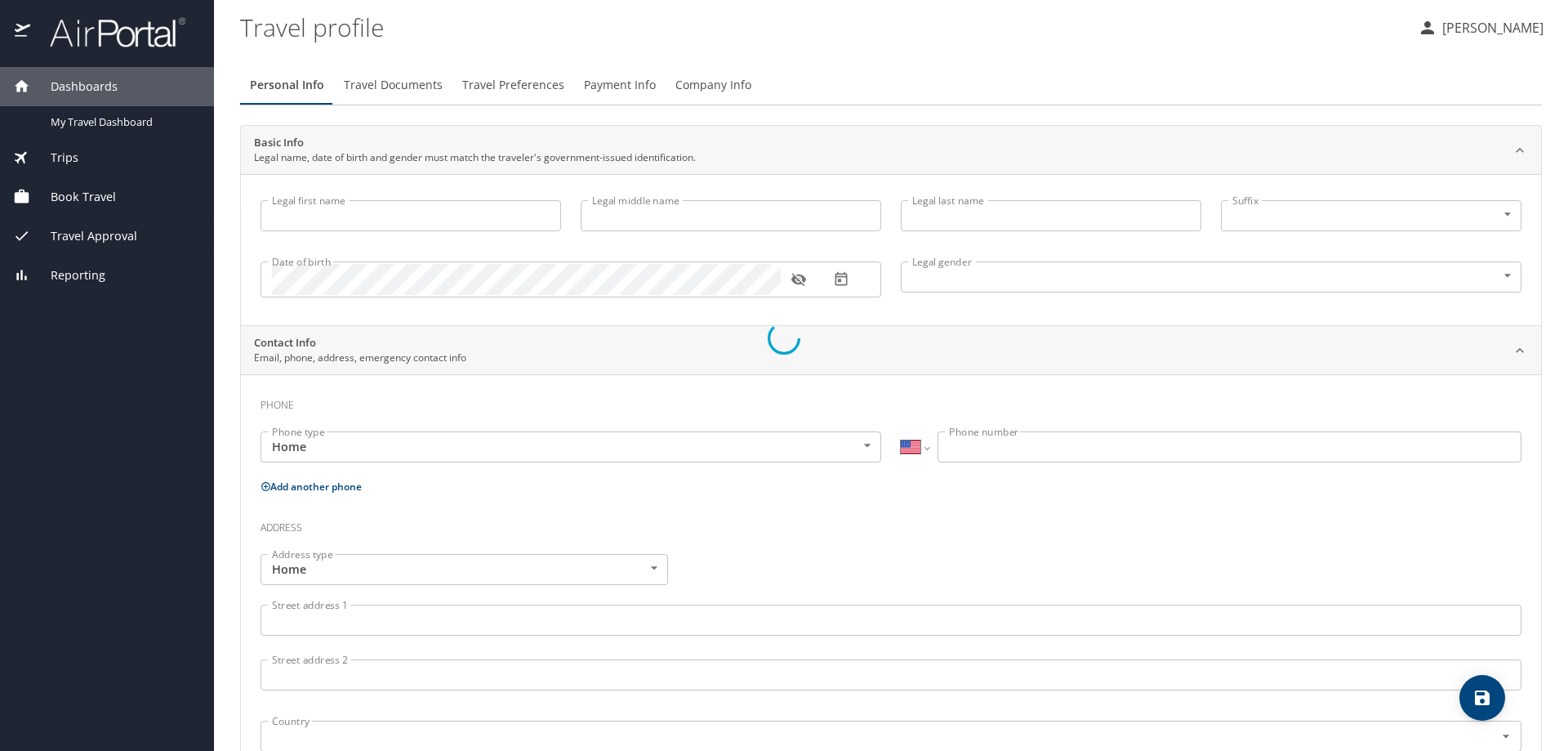
type input "[PERSON_NAME]"
type input "[DEMOGRAPHIC_DATA]"
select select "US"
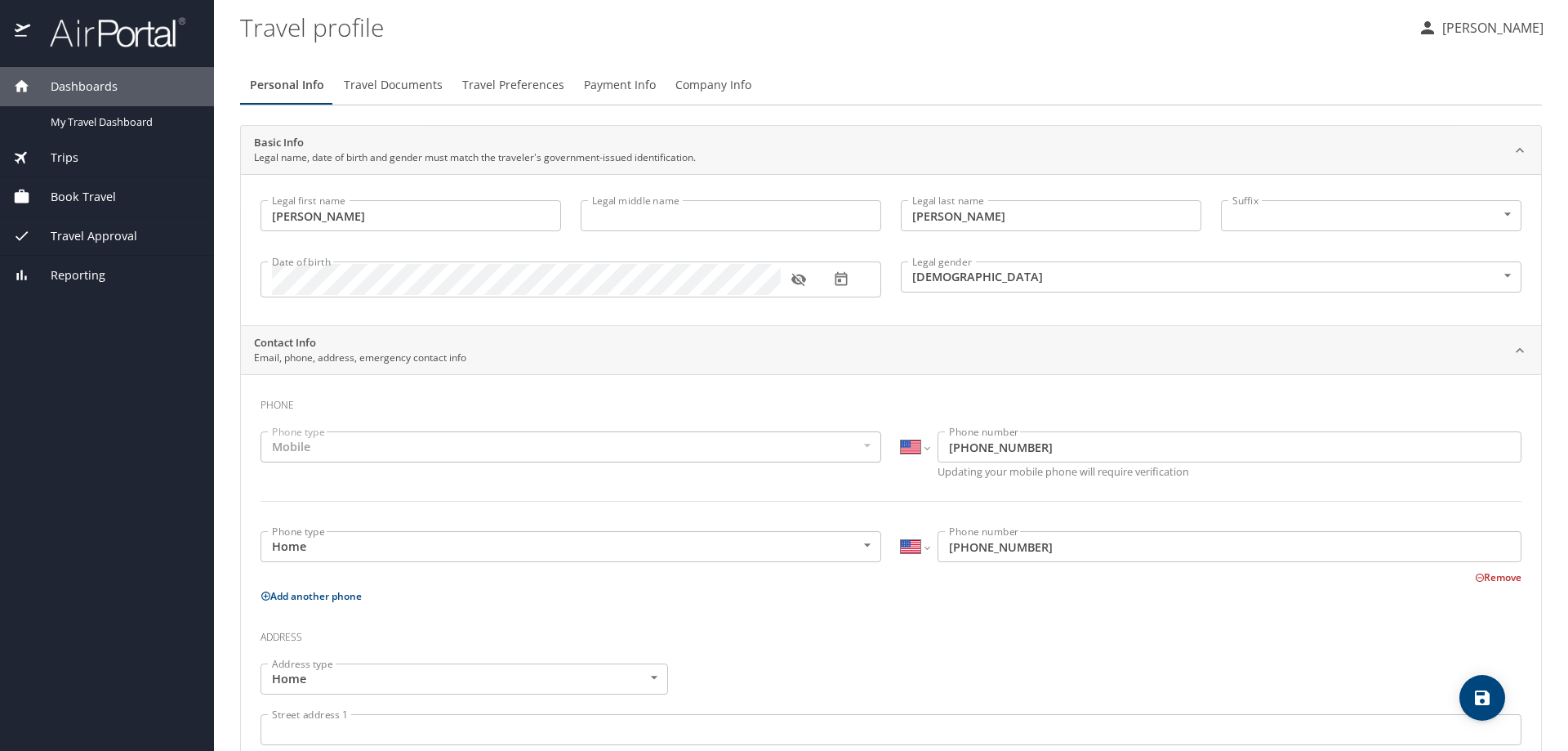
scroll to position [164, 0]
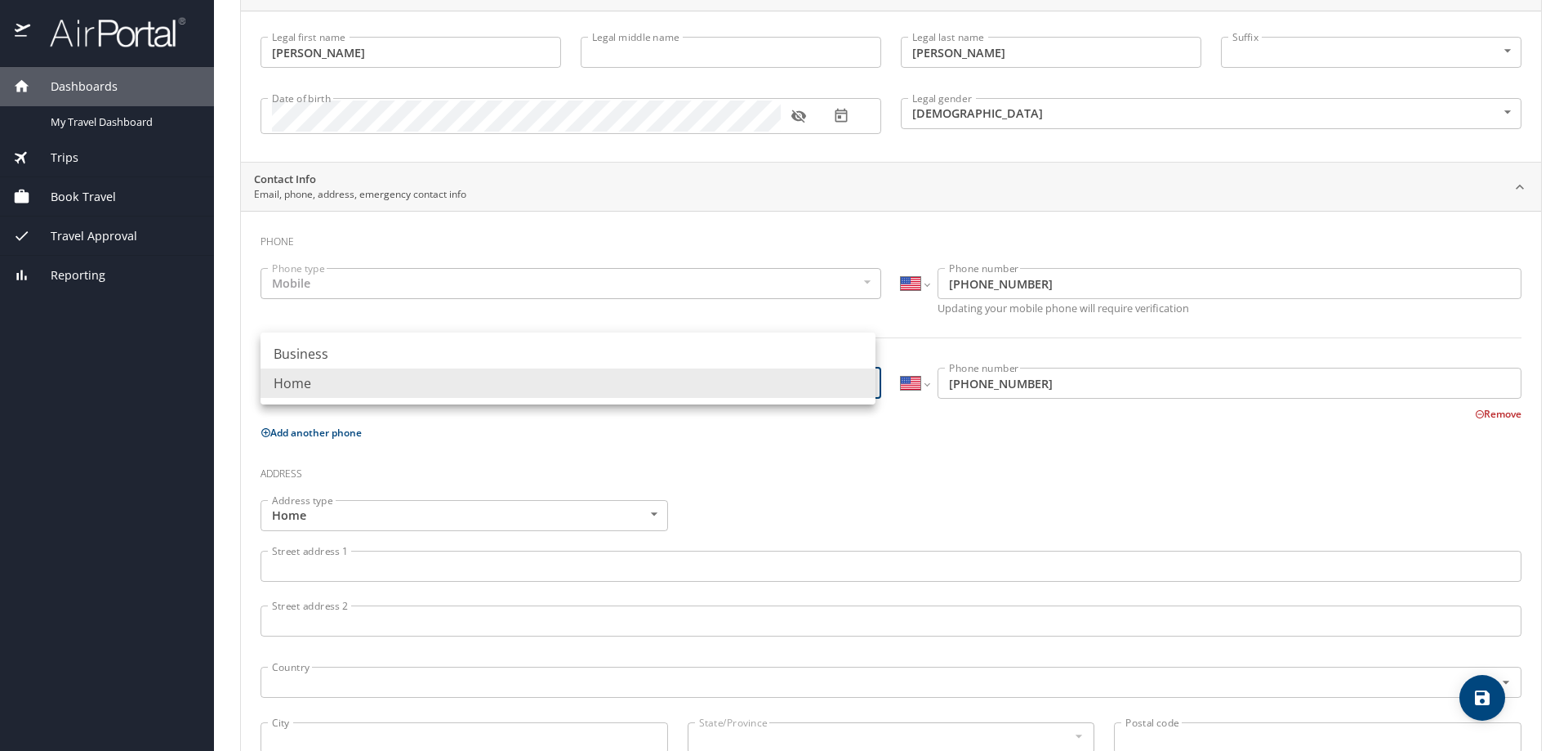
click at [854, 379] on body "Dashboards My Travel Dashboard Trips Current / Future Trips Past Trips Trips Mi…" at bounding box center [784, 375] width 1568 height 751
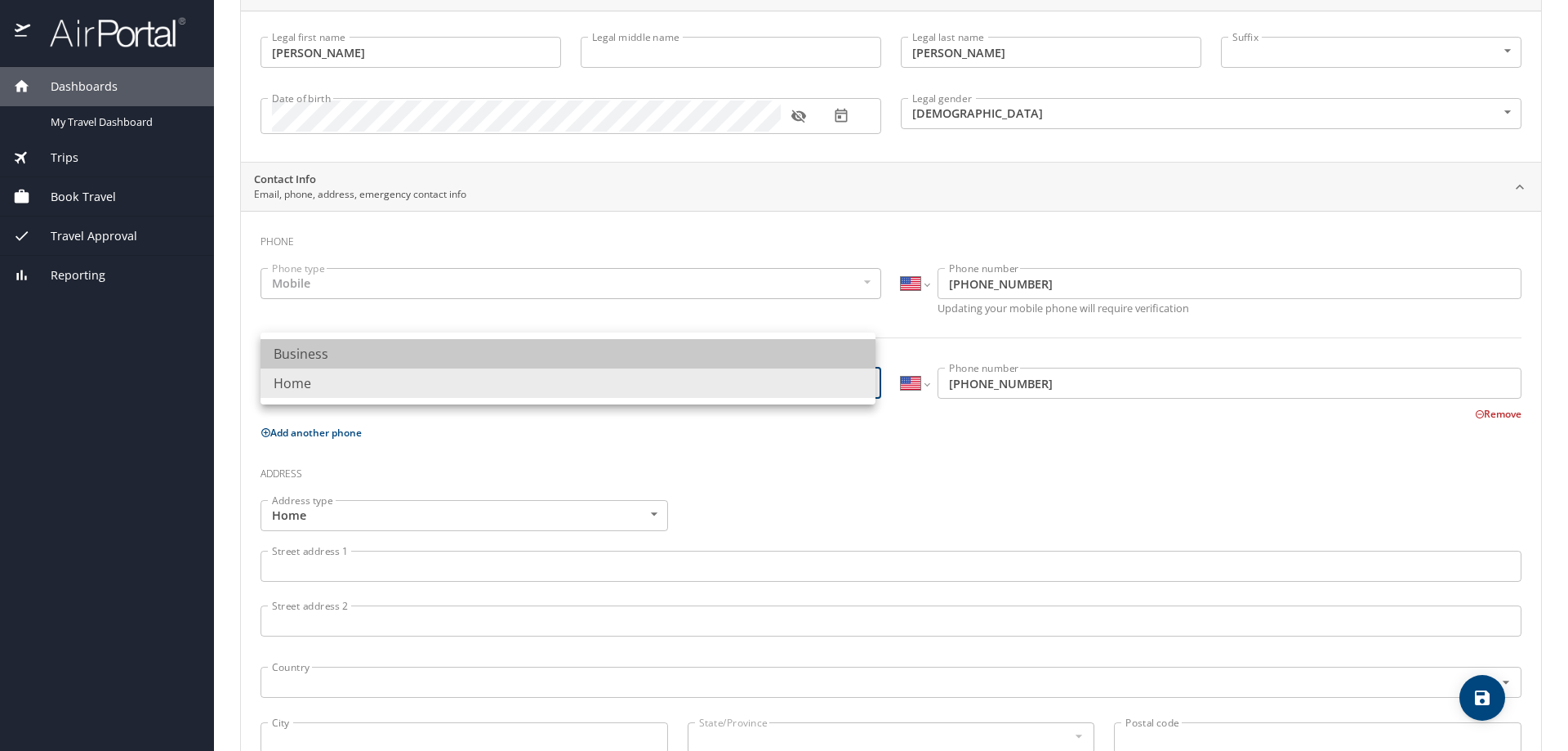
click at [410, 356] on li "Business" at bounding box center [567, 353] width 614 height 29
type input "Business"
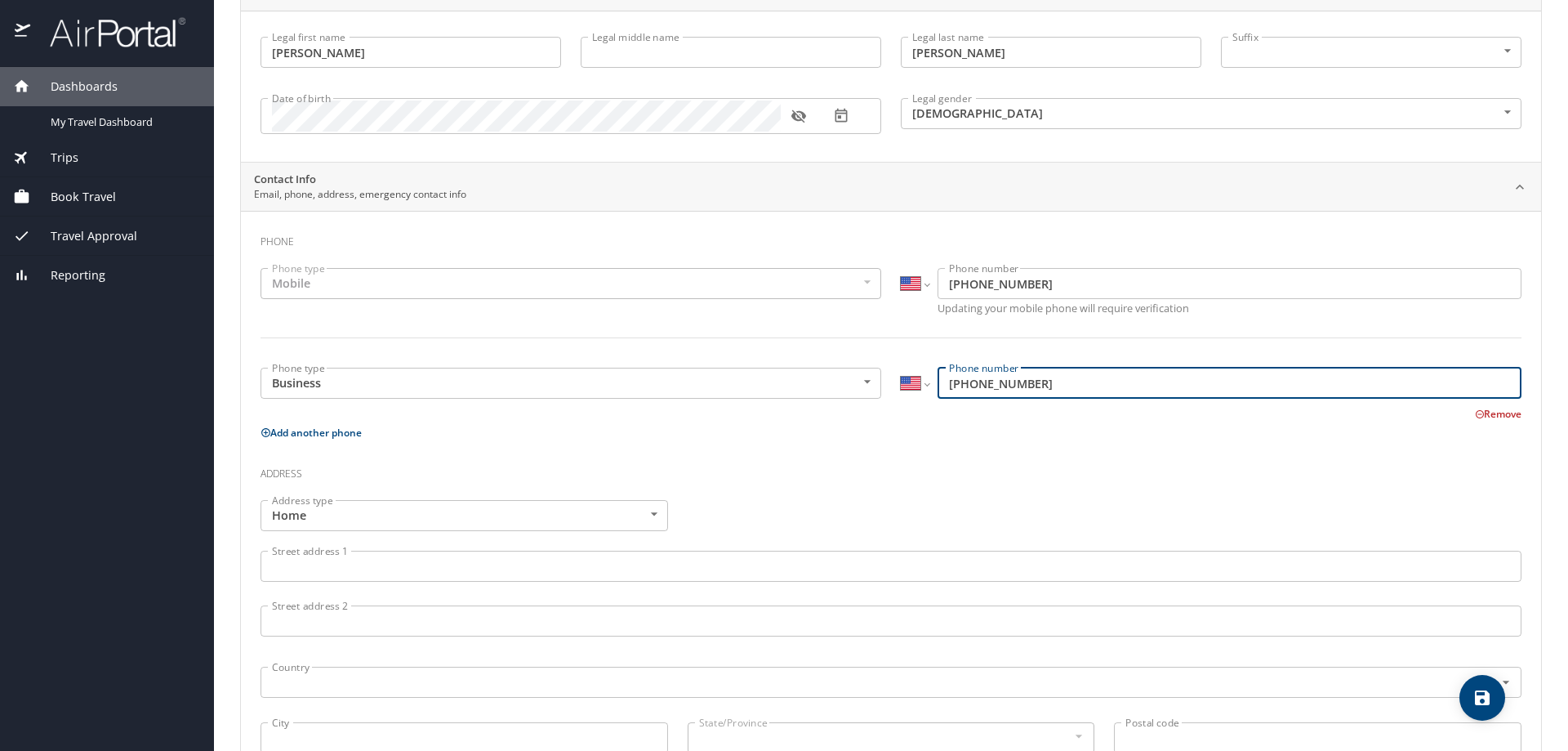
drag, startPoint x: 1052, startPoint y: 386, endPoint x: 975, endPoint y: 389, distance: 77.1
click at [975, 389] on input "(225) 441-0446" at bounding box center [1229, 383] width 583 height 31
type input "(225) 663-6322"
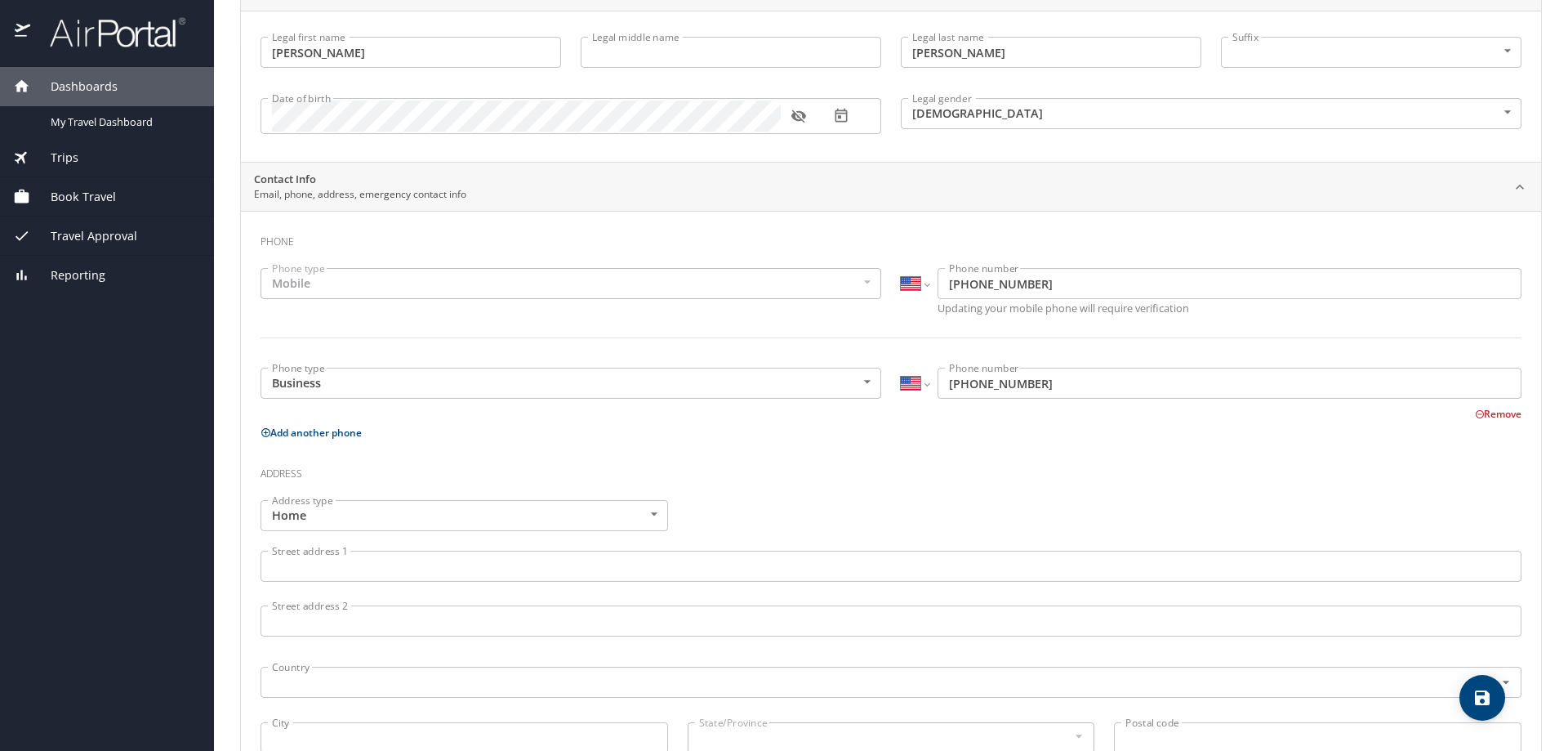
click at [789, 484] on div "Address" at bounding box center [891, 477] width 1261 height 44
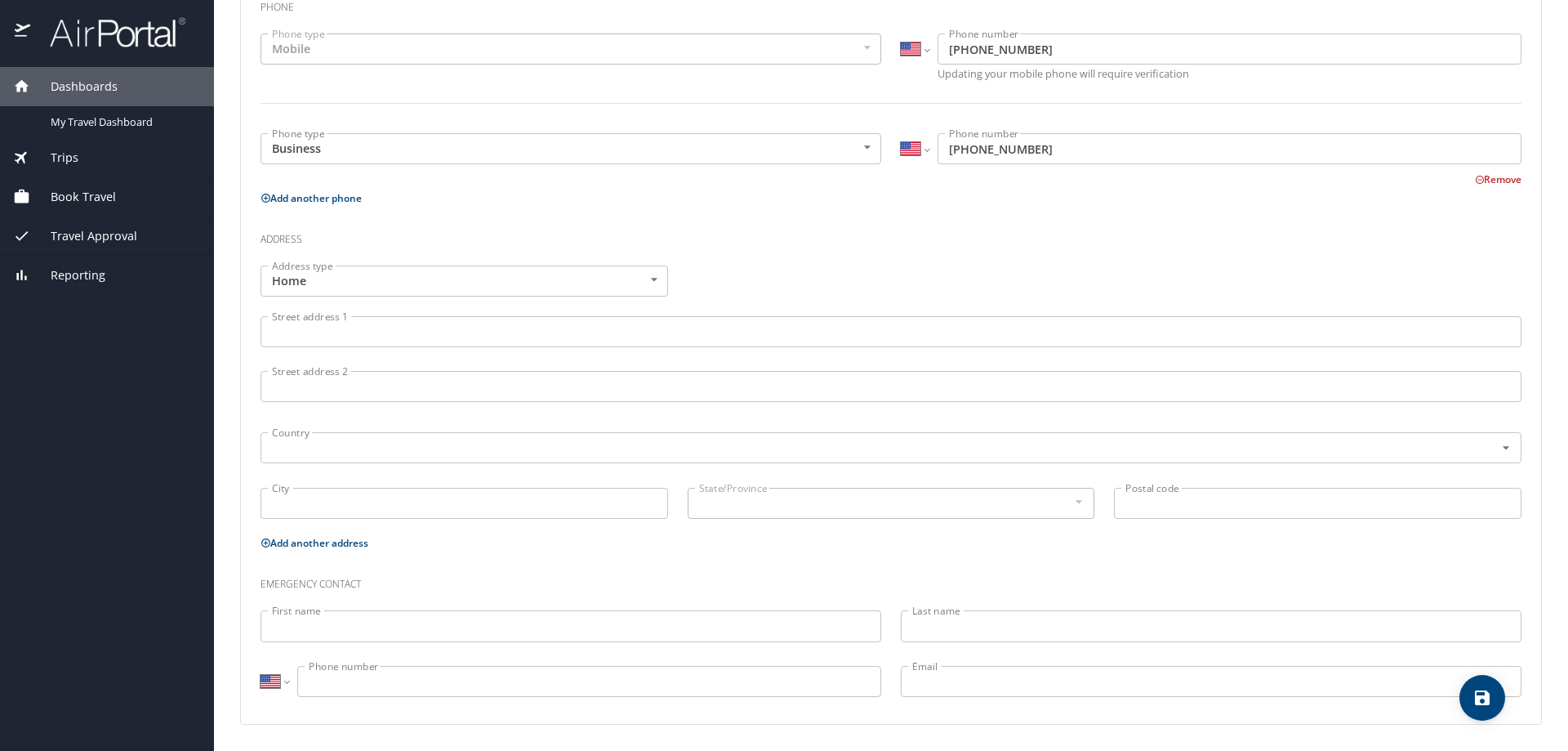
click at [343, 277] on body "Dashboards My Travel Dashboard Trips Current / Future Trips Past Trips Trips Mi…" at bounding box center [784, 375] width 1568 height 751
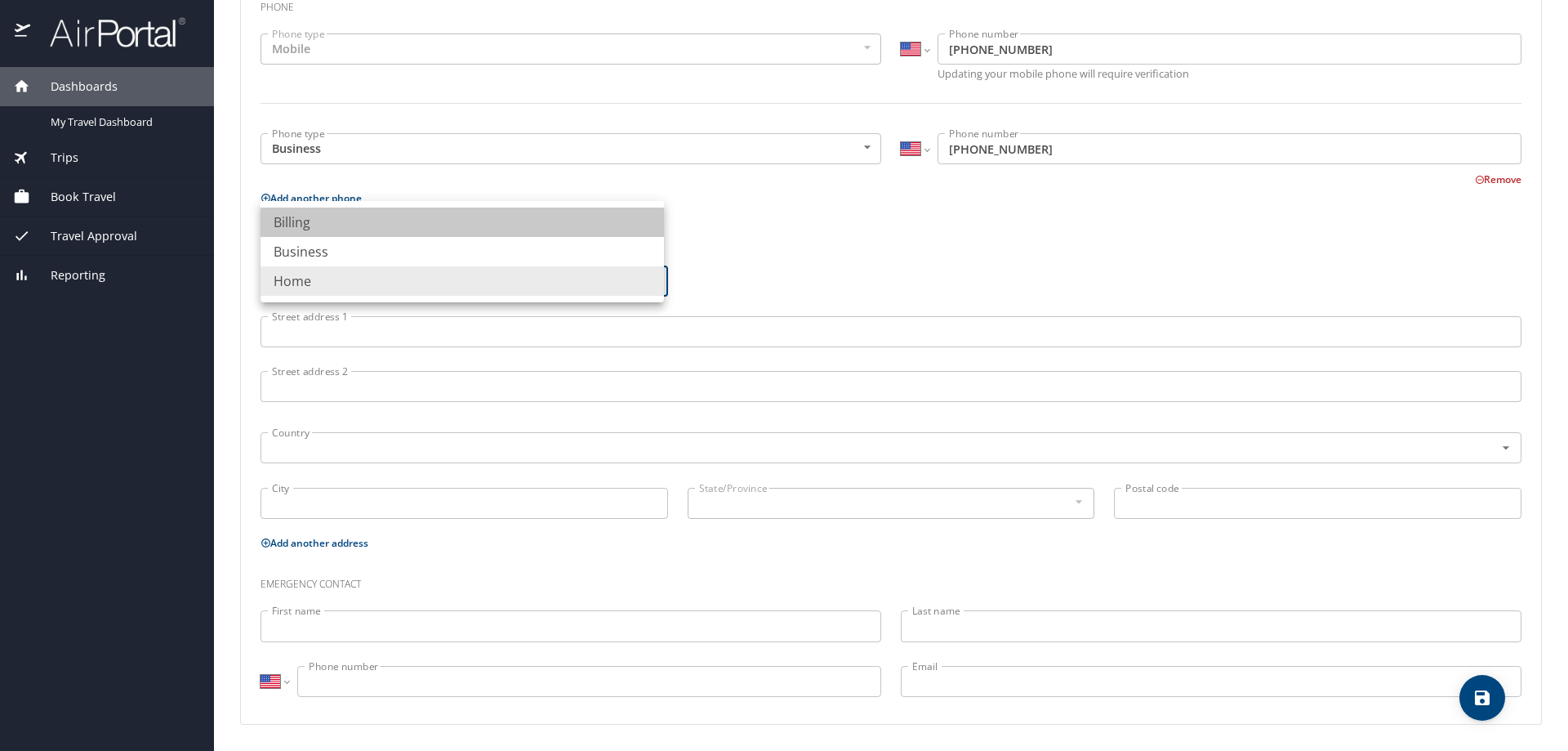
click at [304, 217] on li "Billing" at bounding box center [461, 222] width 403 height 29
type input "Billing"
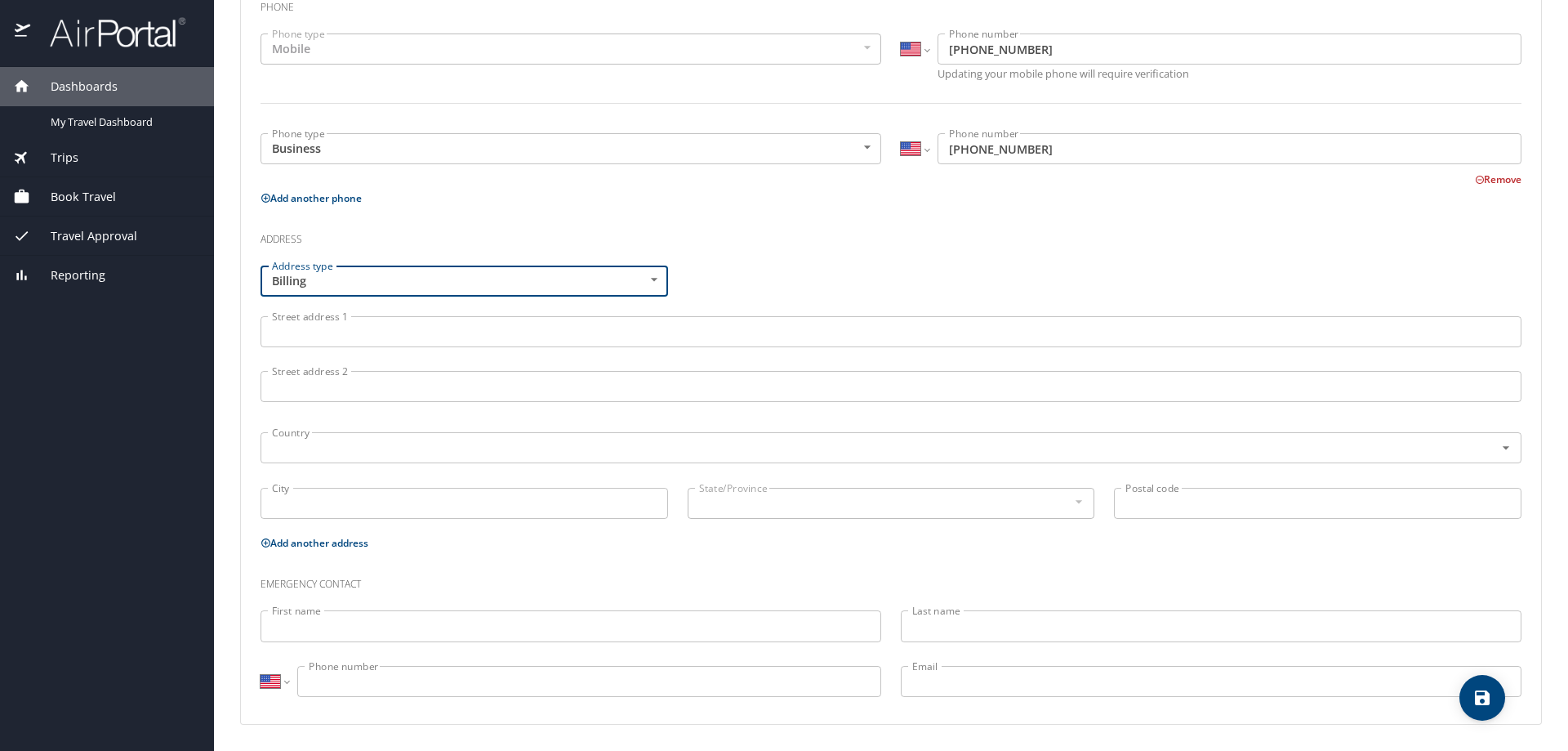
click at [303, 327] on input "Street address 1" at bounding box center [891, 331] width 1261 height 31
click at [395, 338] on input "PO BOX" at bounding box center [891, 331] width 1261 height 31
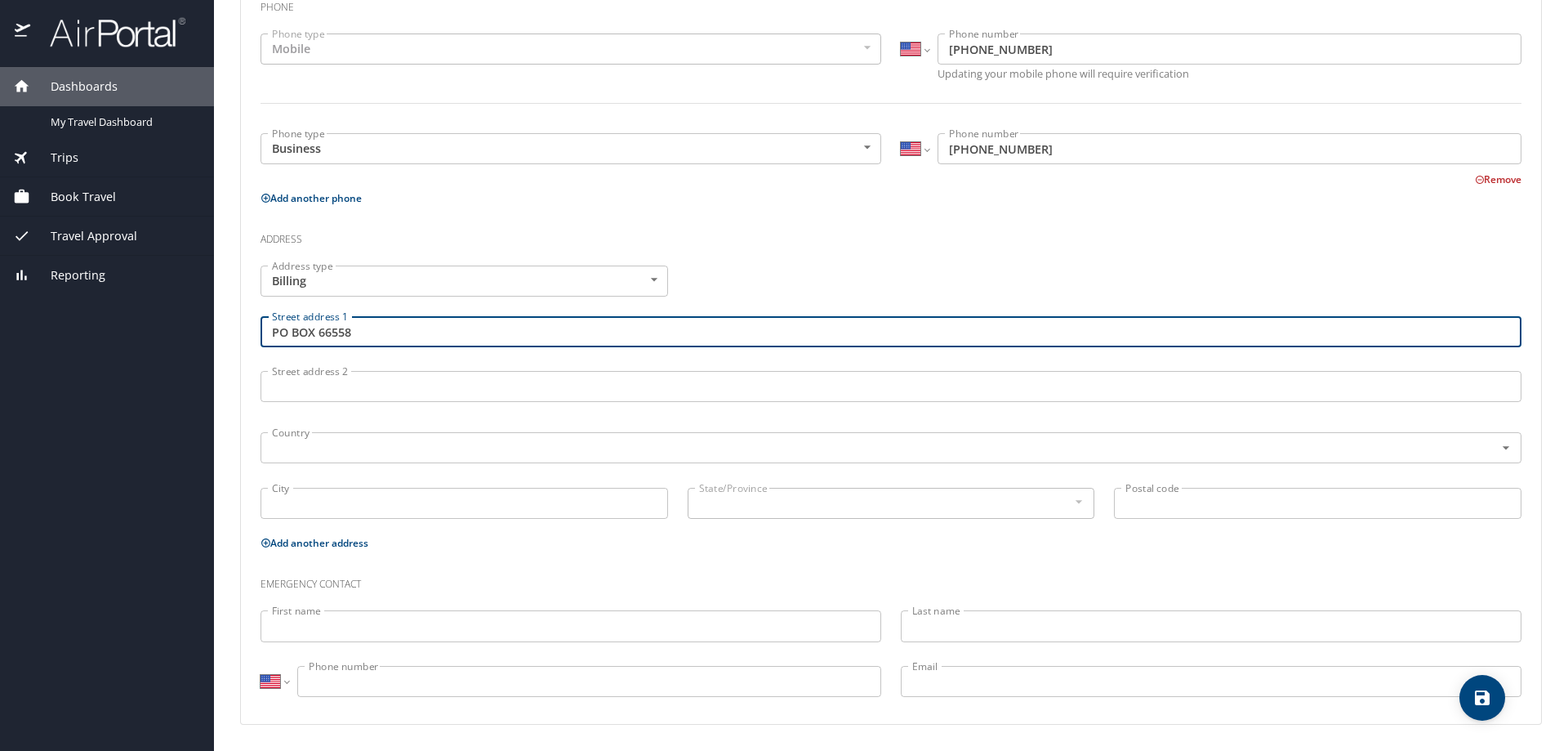
type input "PO BOX 66558"
click at [314, 497] on input "City" at bounding box center [464, 503] width 408 height 31
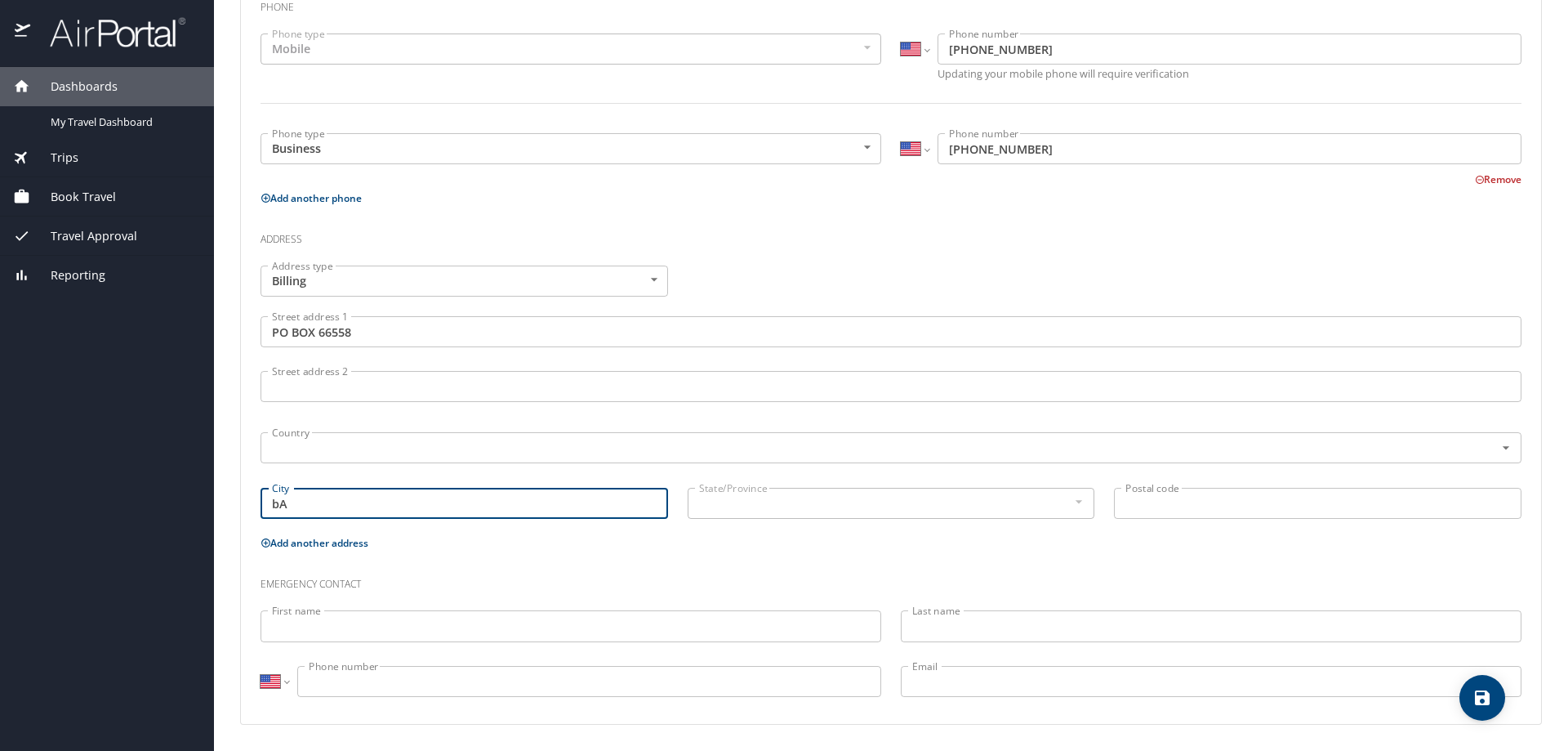
type input "b"
type input "Baton Rouge"
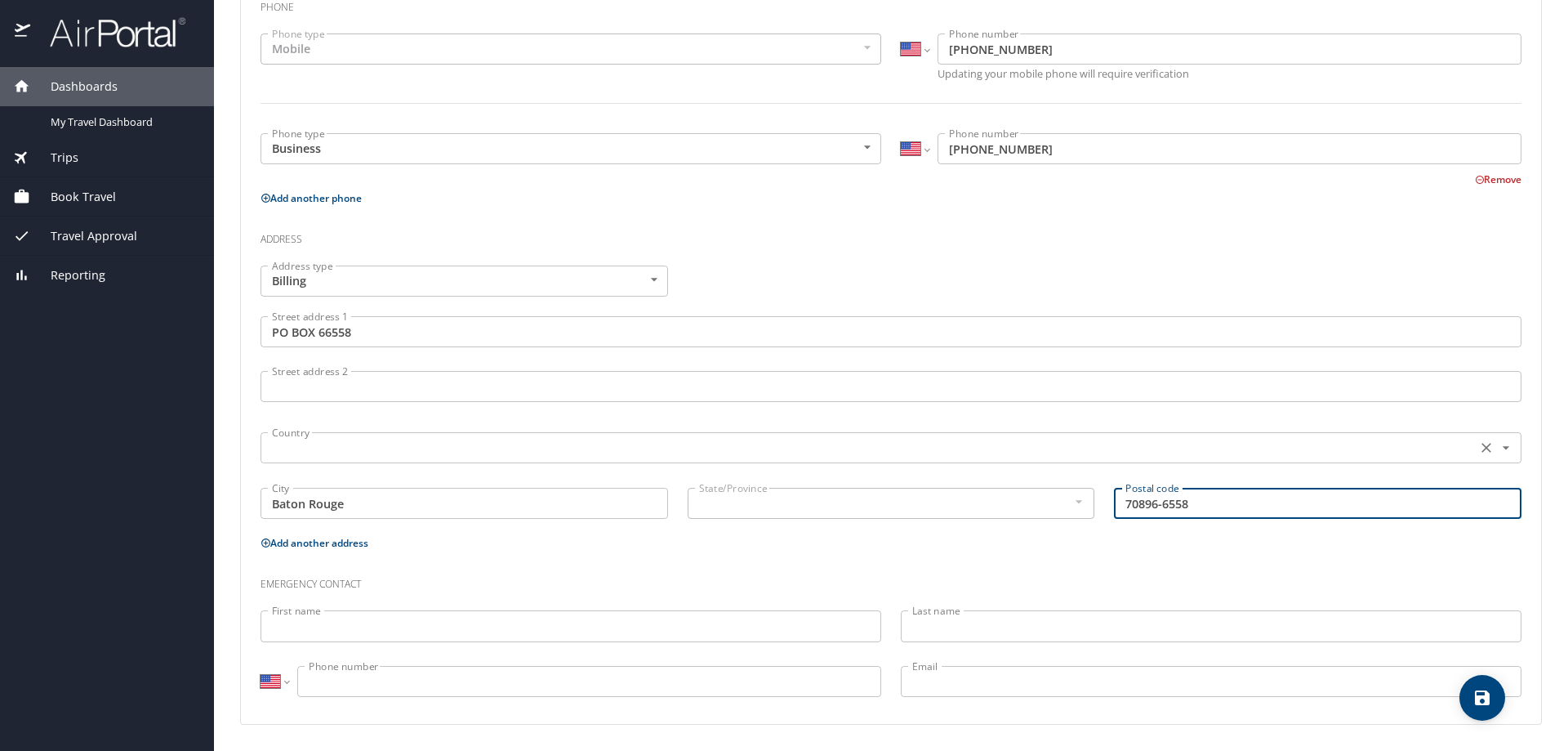
type input "70896-6558"
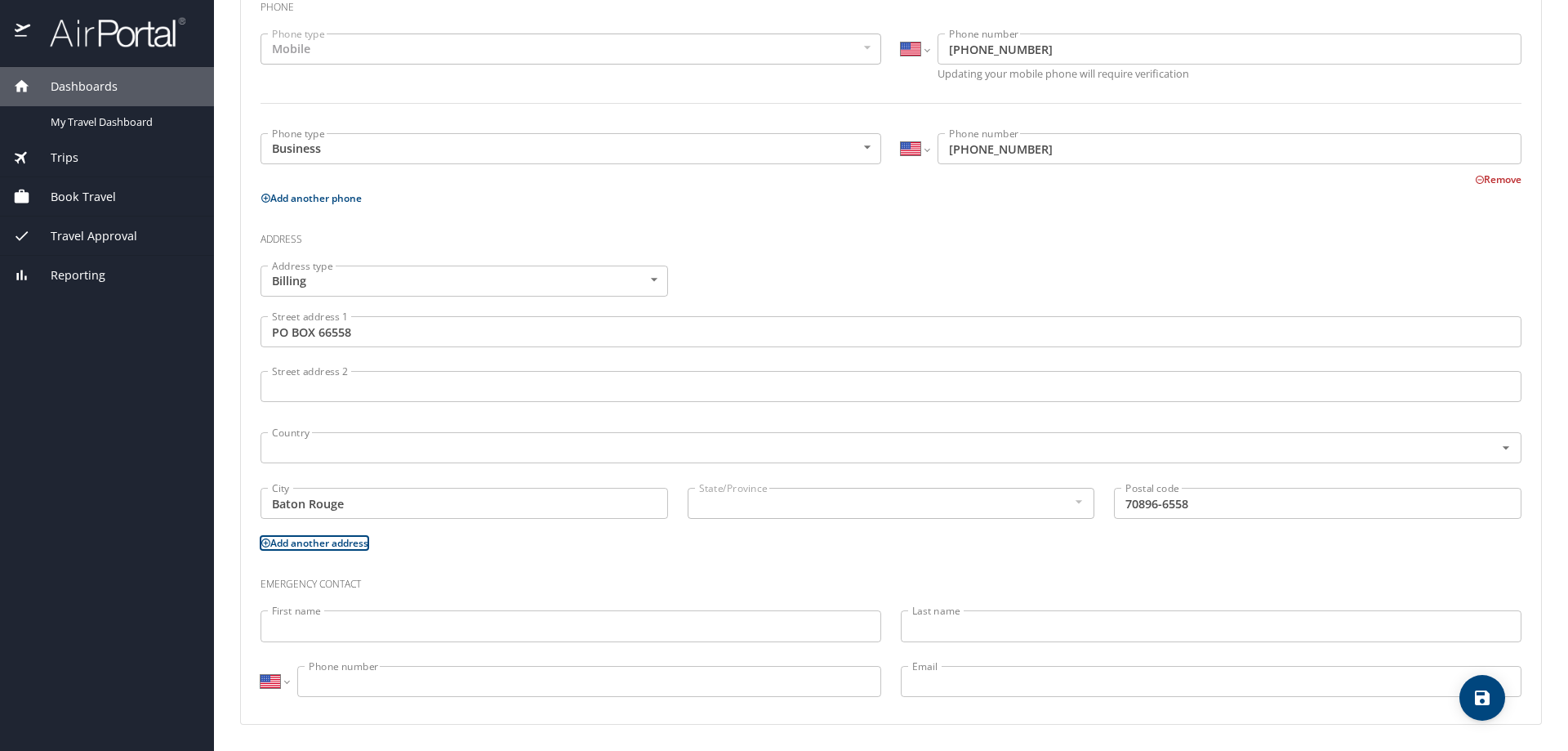
click at [496, 558] on div "Emergency contact" at bounding box center [891, 578] width 1281 height 44
click at [337, 622] on input "First name" at bounding box center [570, 625] width 621 height 31
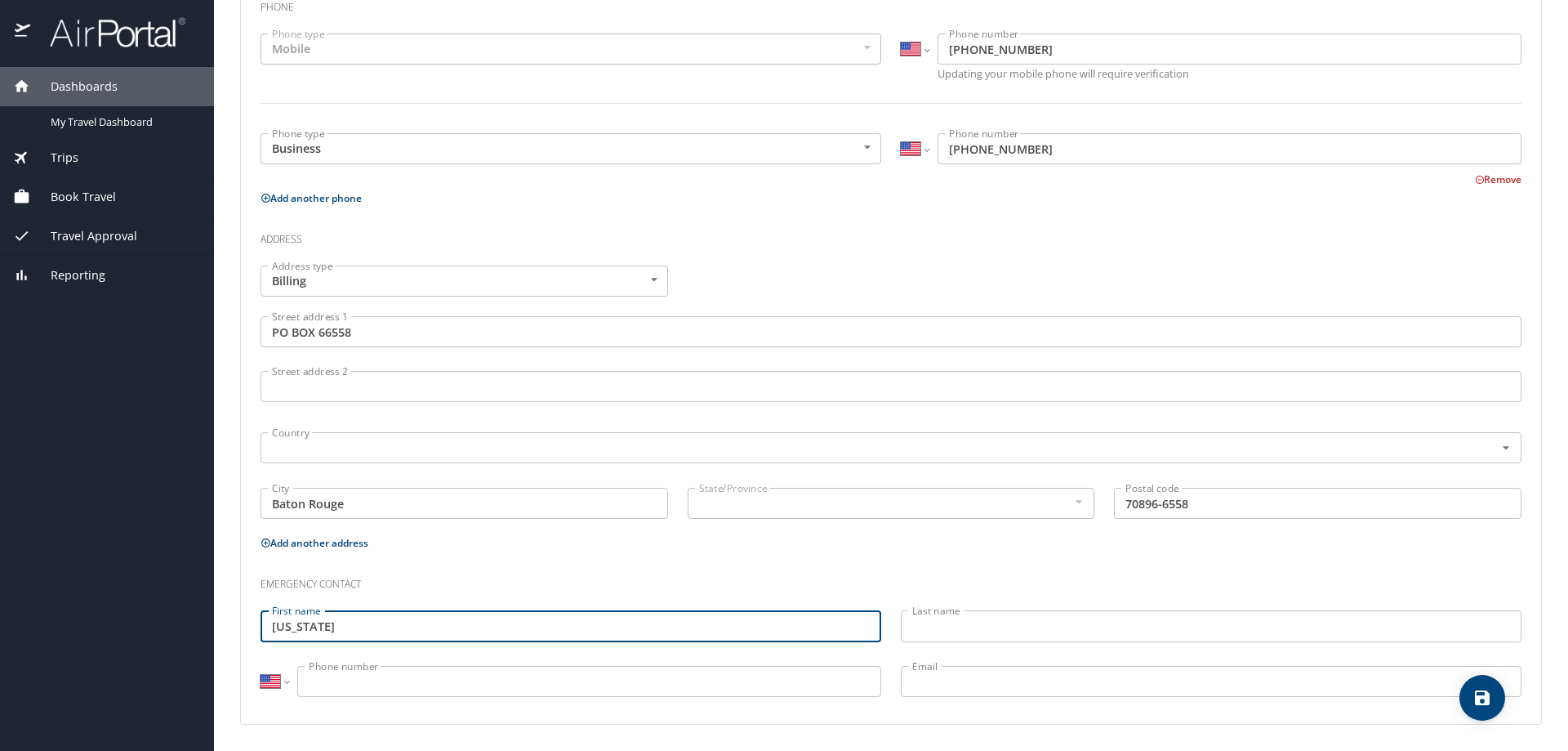
type input "Virginia"
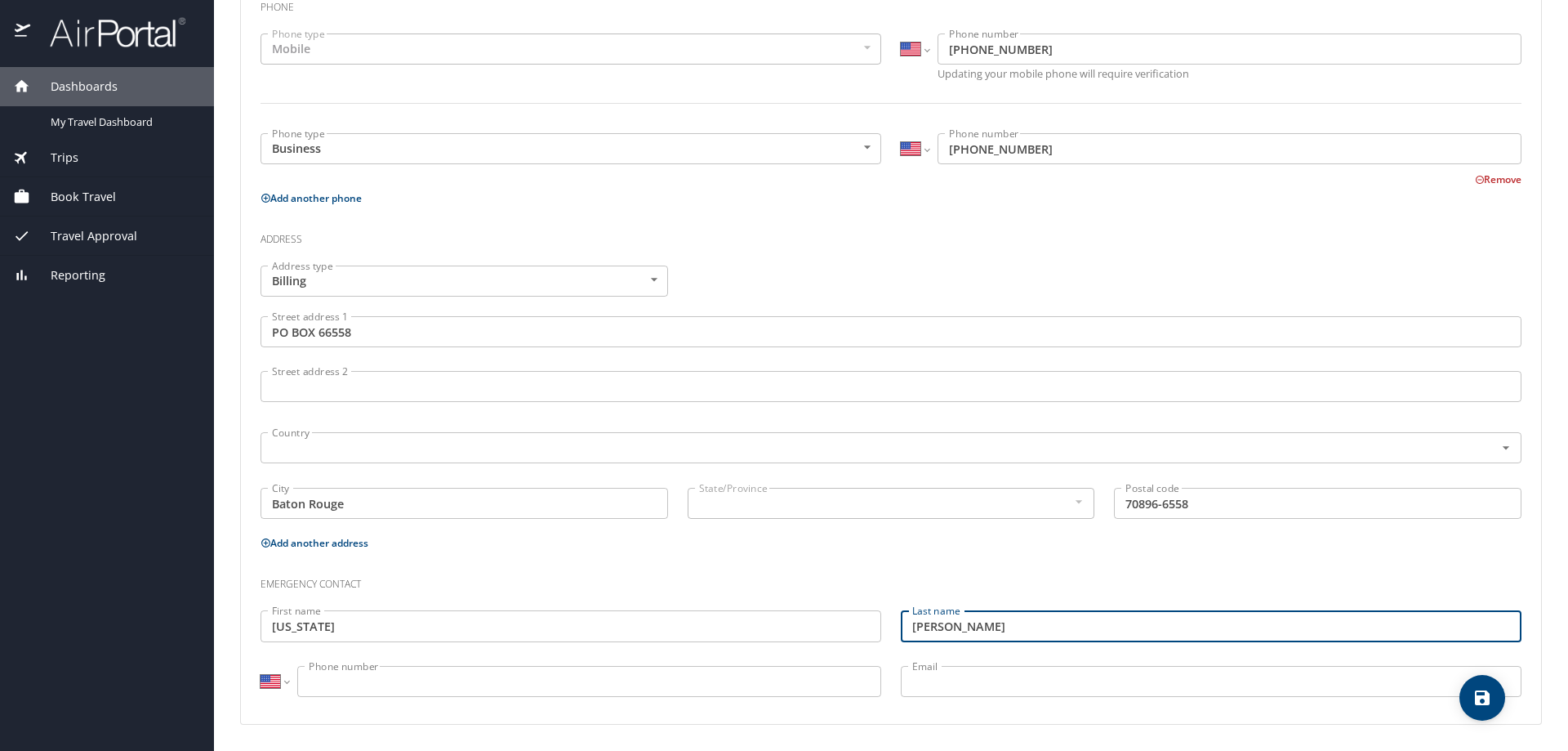
type input "Ritter"
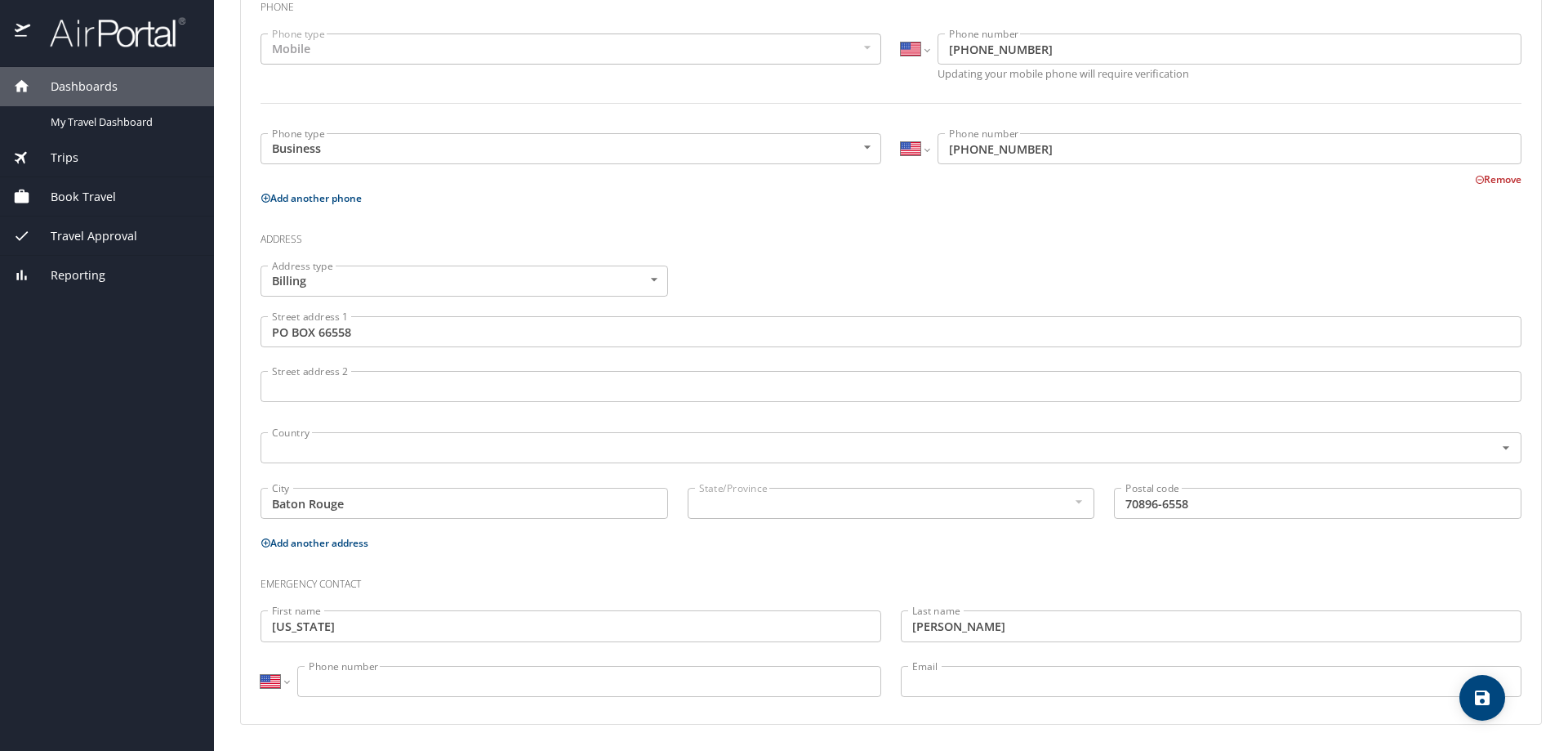
click at [378, 686] on input "Phone number" at bounding box center [588, 681] width 583 height 31
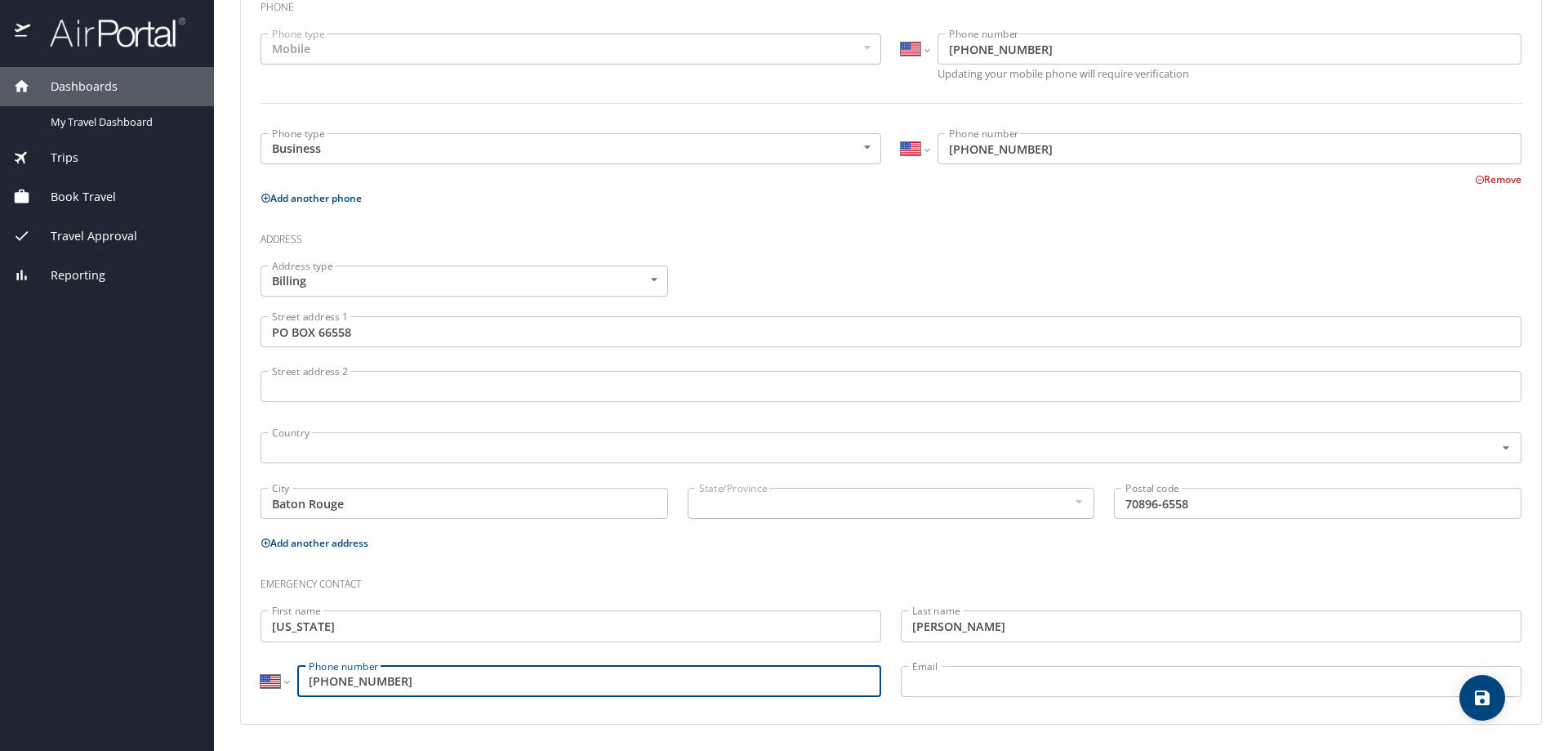
type input "(225) 397-6370"
click at [1538, 558] on main "Travel profile Brandy Reese Personal Info Travel Documents Travel Preferences P…" at bounding box center [891, 375] width 1354 height 751
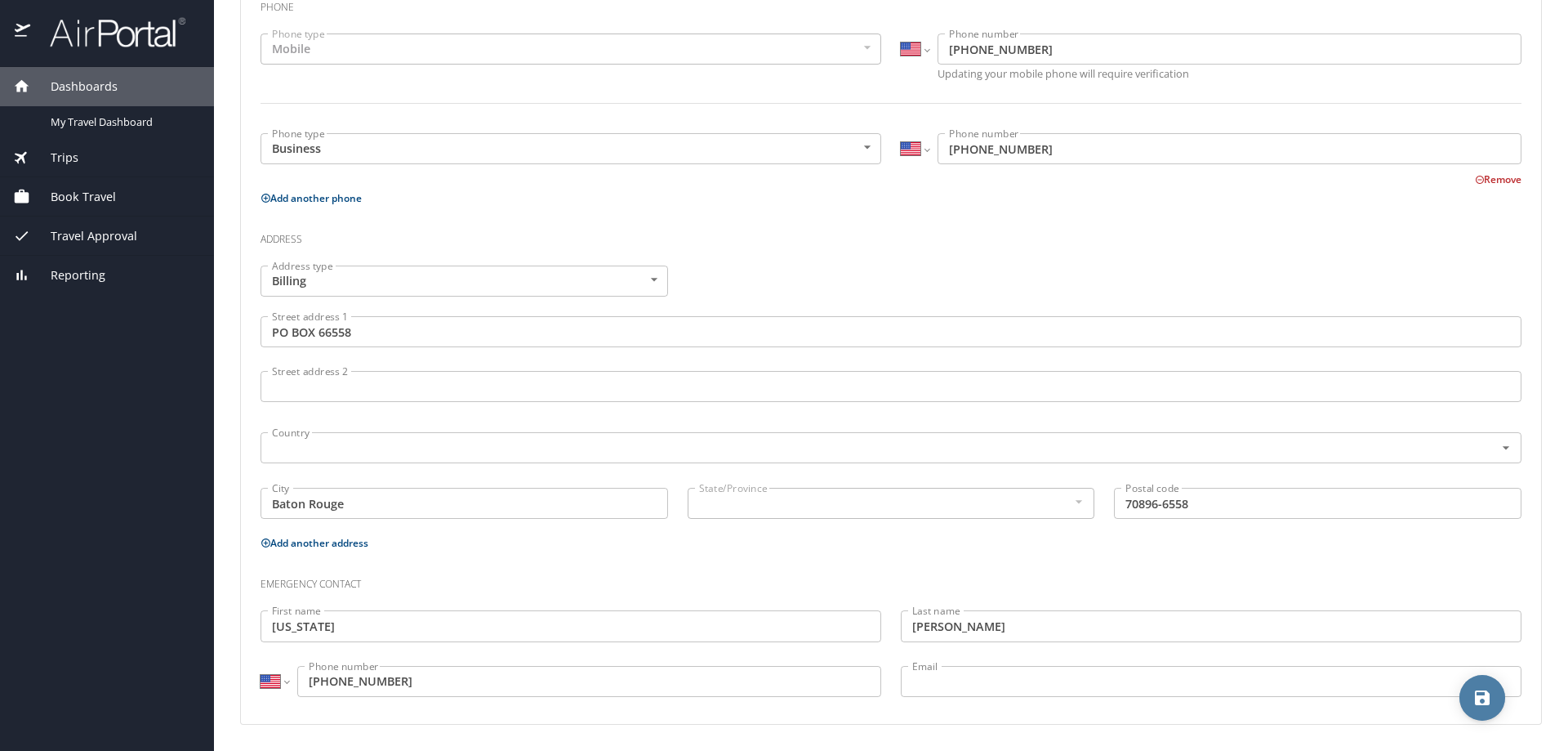
click at [1488, 703] on icon "save" at bounding box center [1483, 697] width 15 height 15
select select "US"
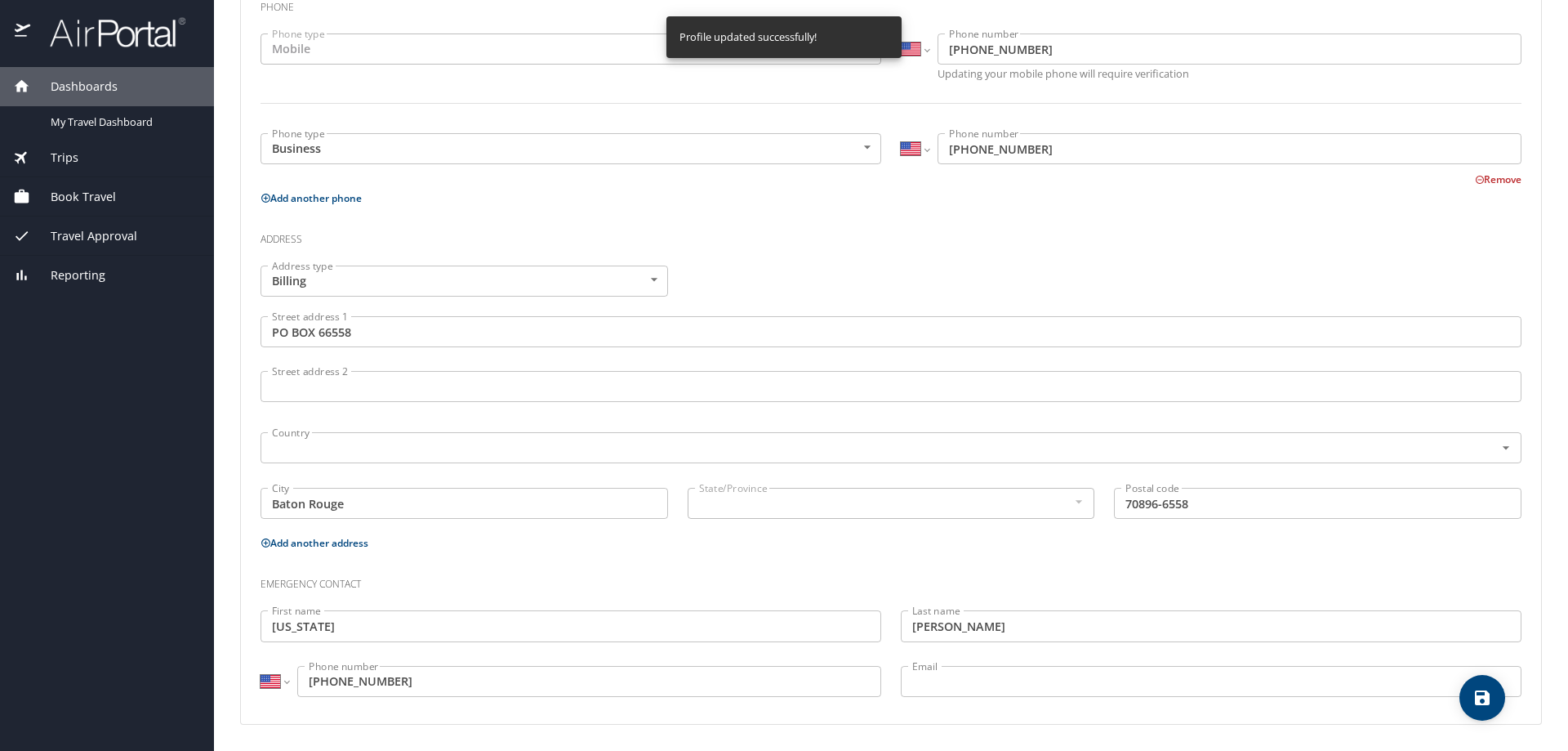
select select "US"
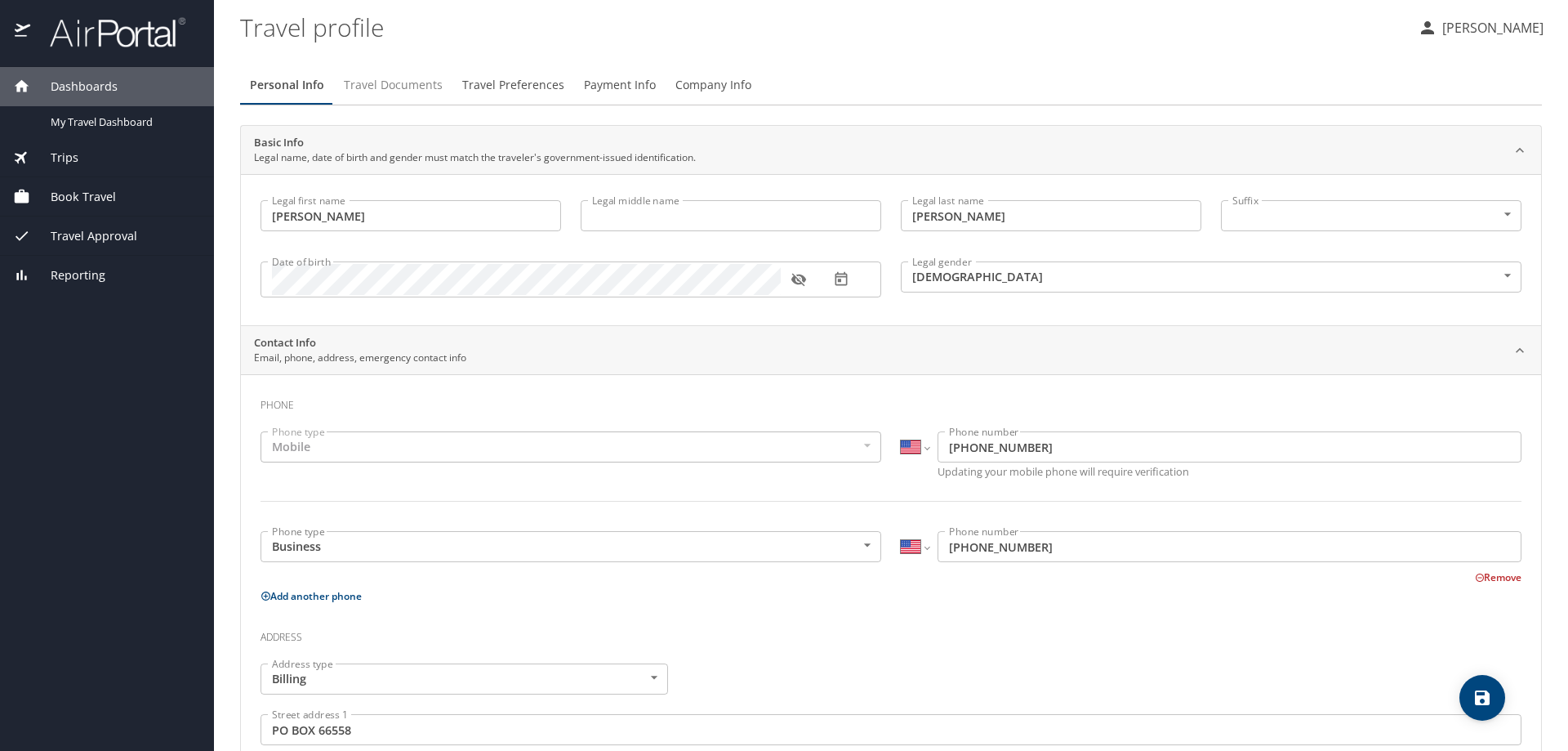
click at [382, 88] on span "Travel Documents" at bounding box center [393, 86] width 99 height 21
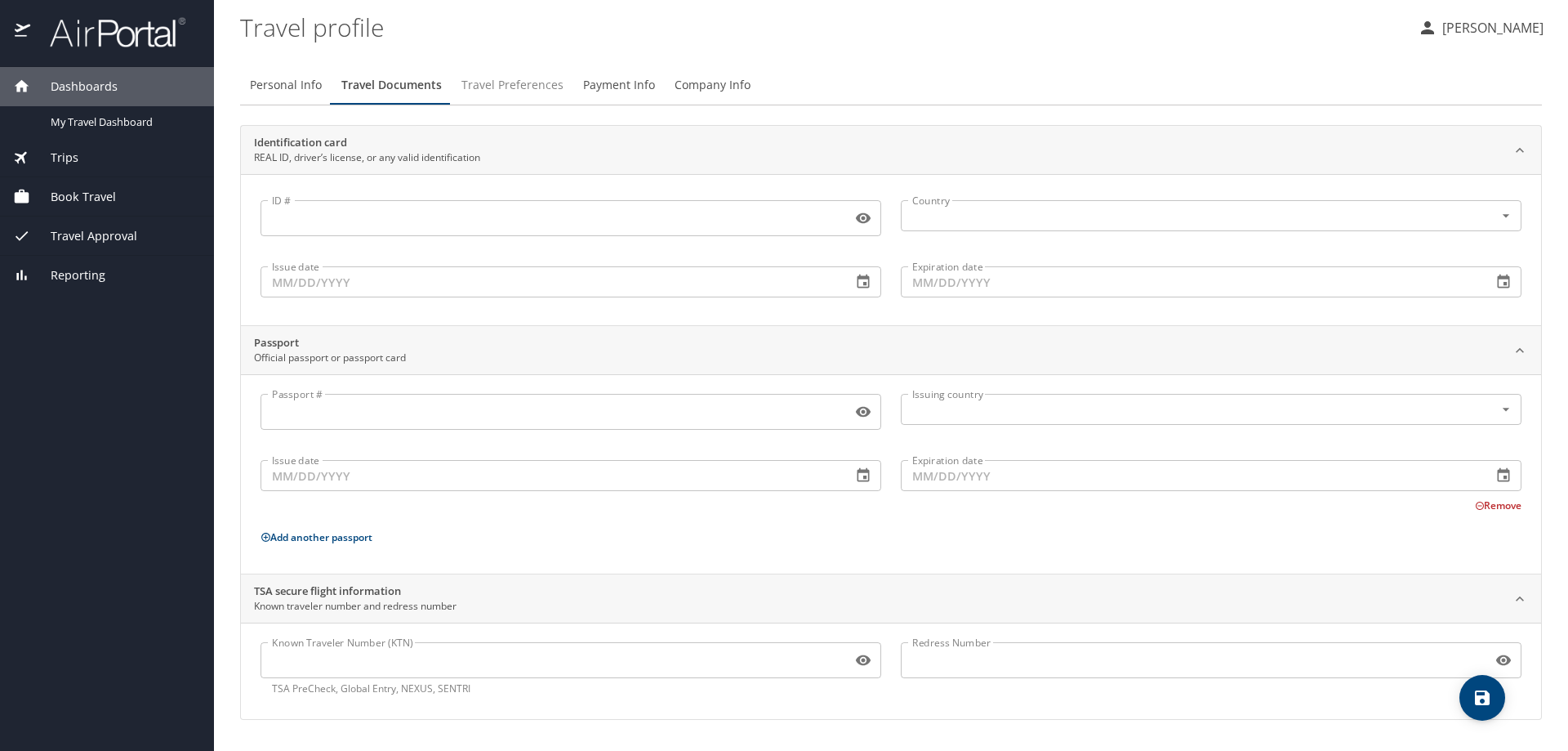
click at [517, 85] on span "Travel Preferences" at bounding box center [512, 86] width 102 height 21
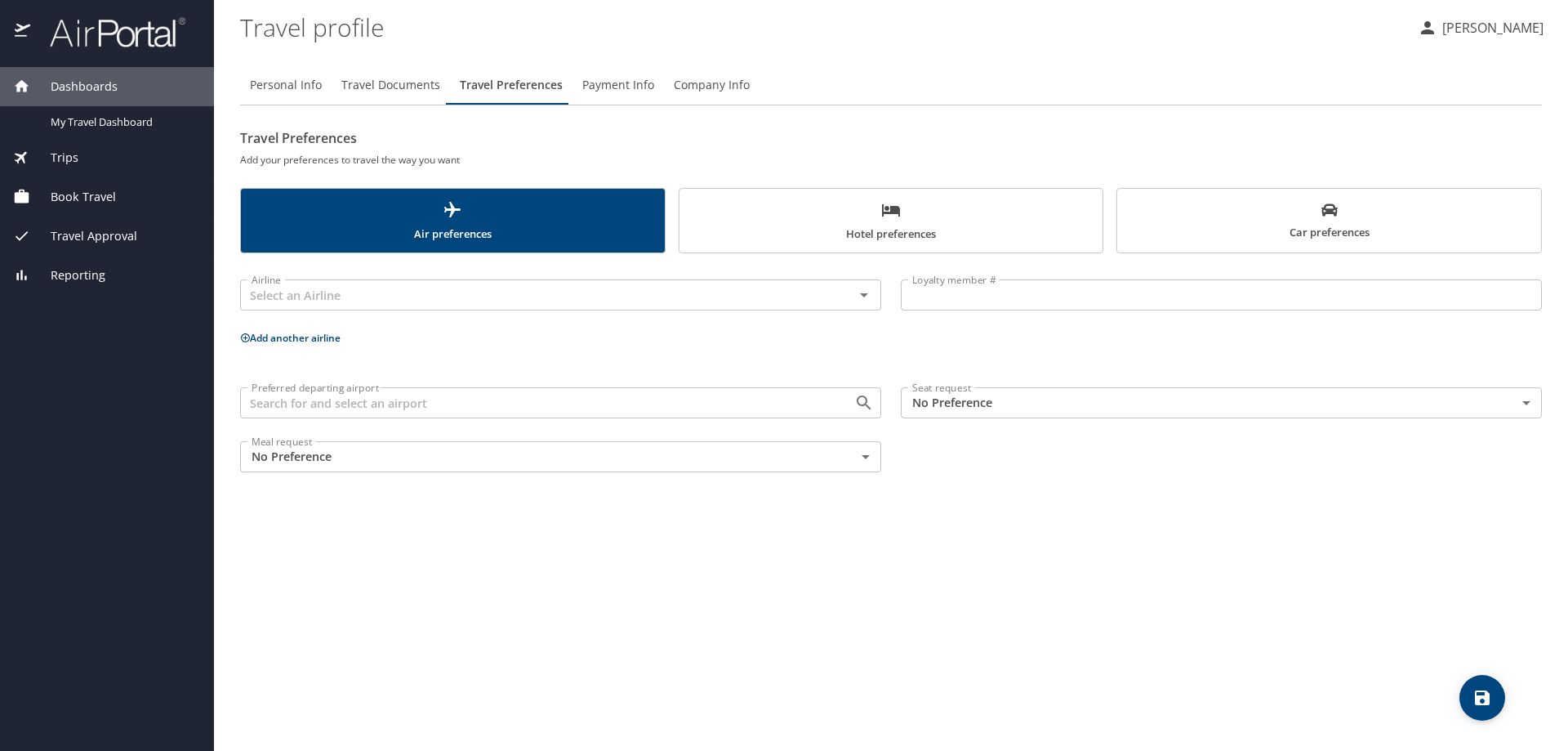
click at [604, 85] on span "Payment Info" at bounding box center [618, 86] width 71 height 21
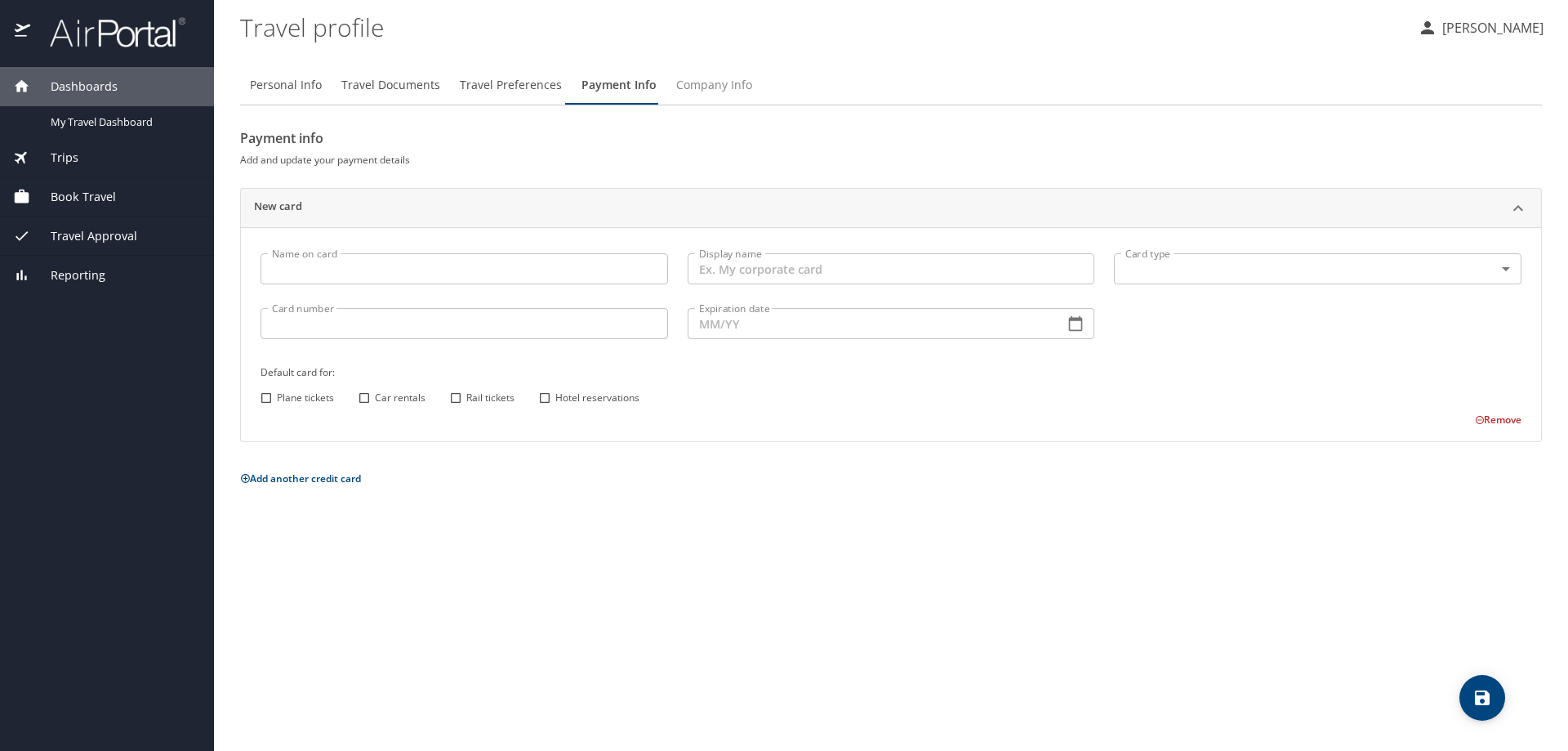
click at [711, 85] on span "Company Info" at bounding box center [714, 86] width 76 height 21
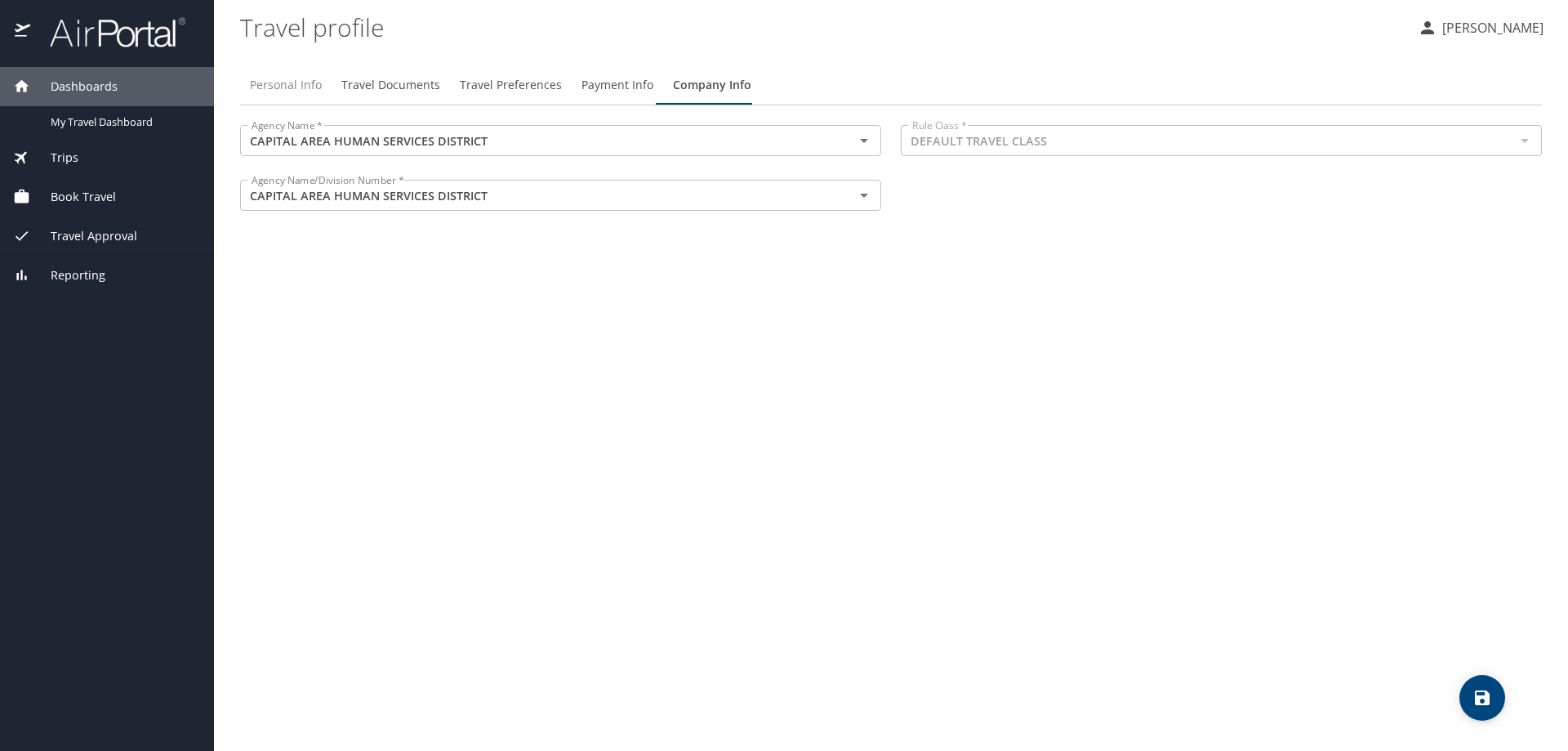
click at [287, 82] on span "Personal Info" at bounding box center [286, 86] width 71 height 21
select select "US"
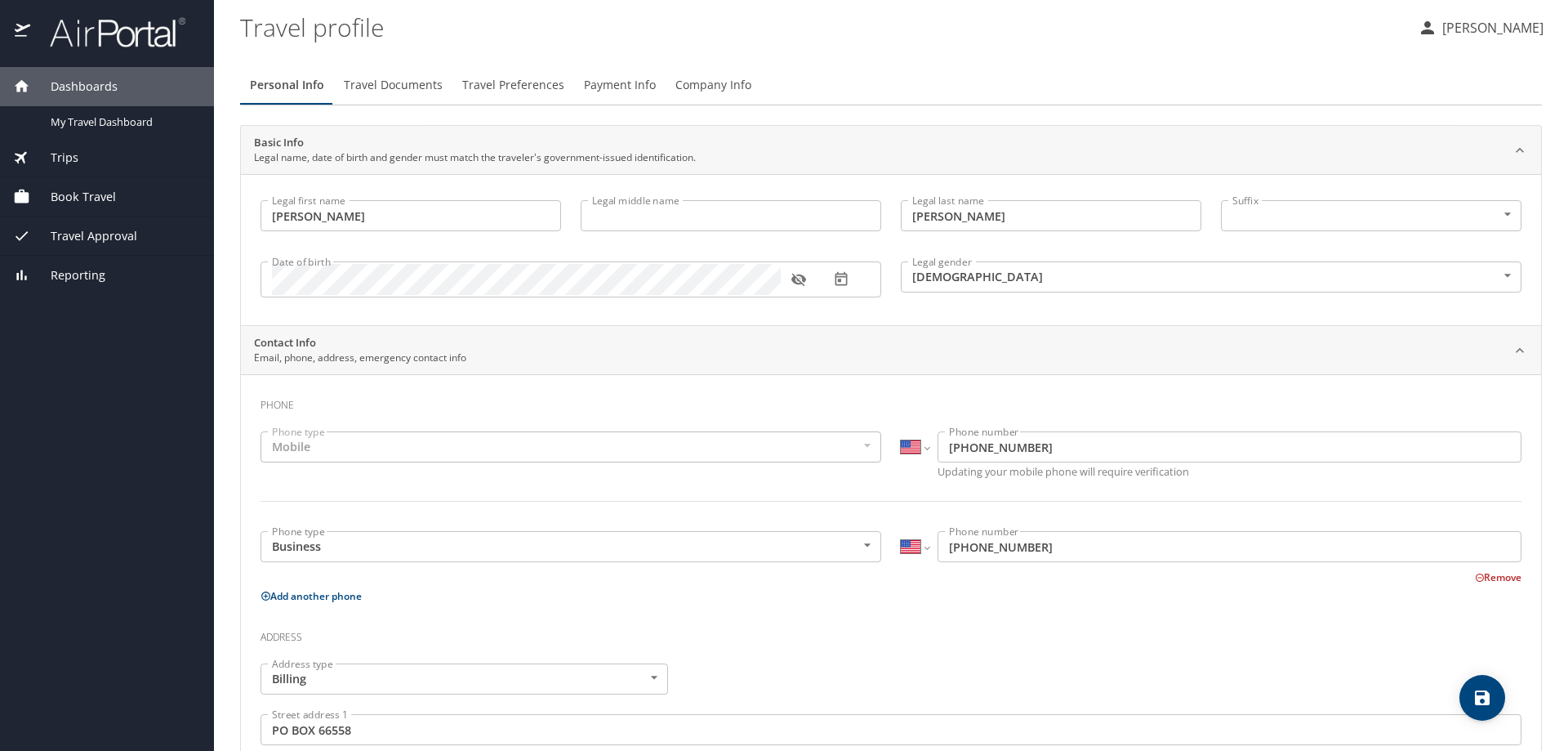
click at [1470, 28] on p "[PERSON_NAME]" at bounding box center [1490, 27] width 106 height 20
click at [1454, 94] on li "Travel agency contacts" at bounding box center [1474, 92] width 166 height 29
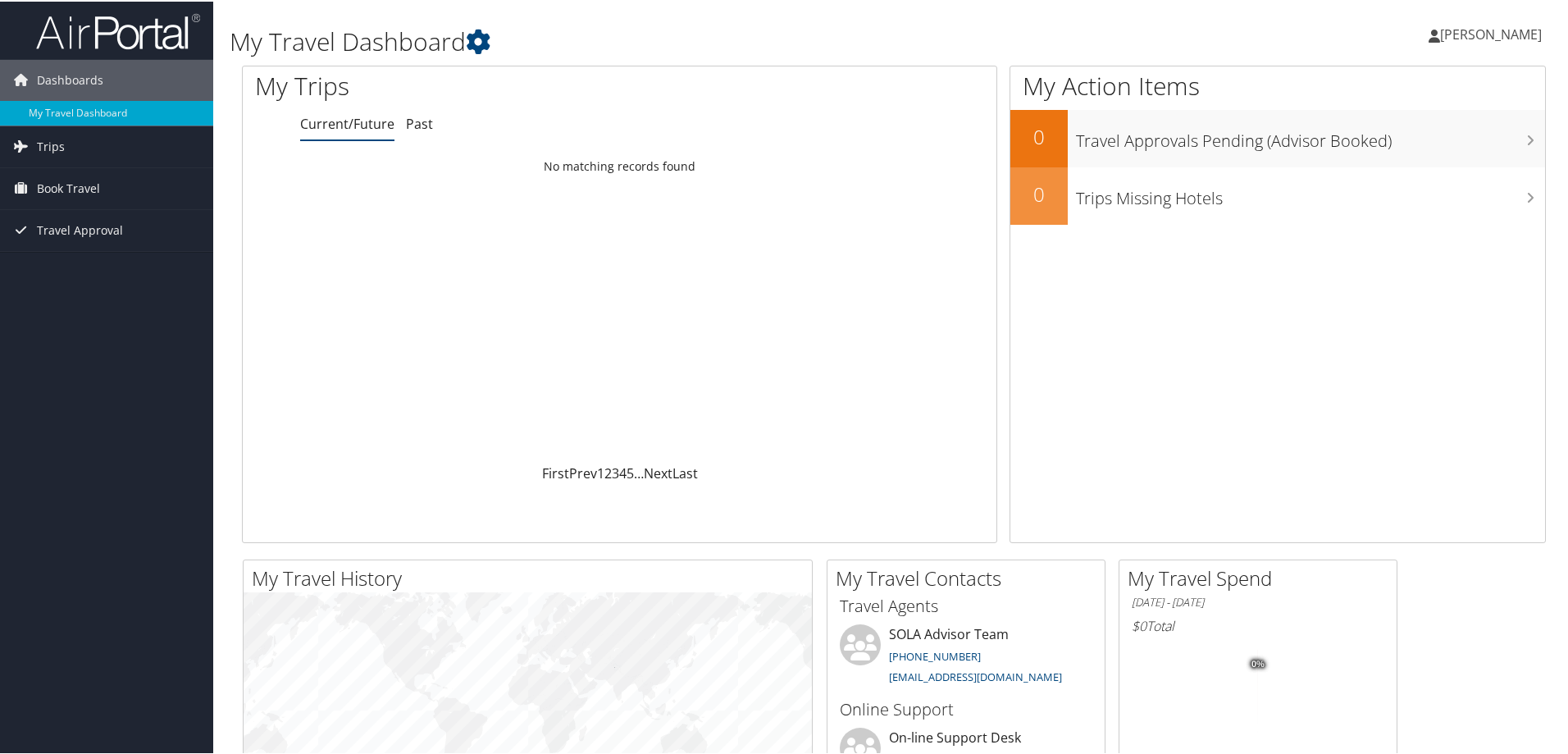
click at [1477, 39] on span "[PERSON_NAME]" at bounding box center [1491, 32] width 102 height 18
click at [1369, 92] on link "My Settings" at bounding box center [1447, 91] width 183 height 28
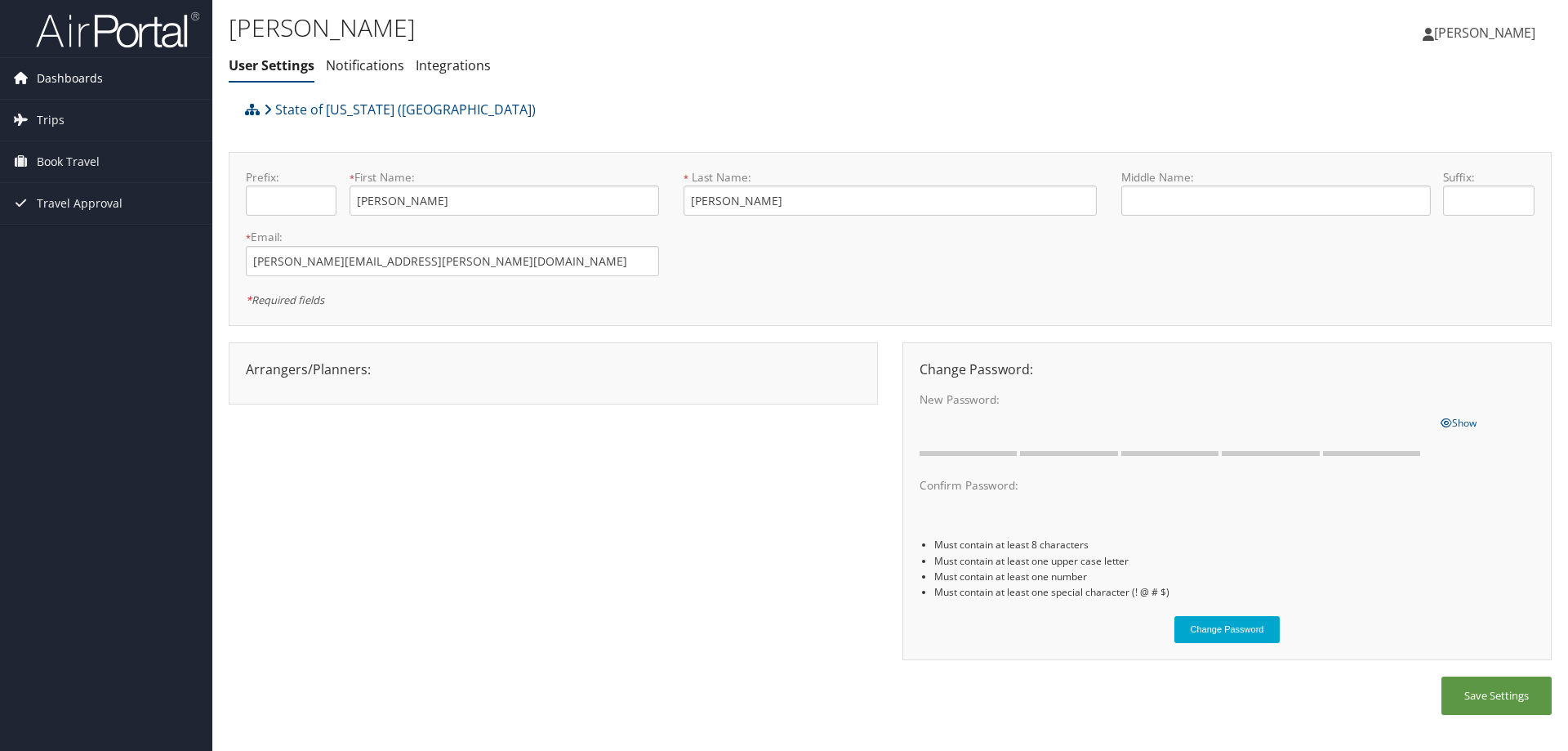
click at [54, 76] on span "Dashboards" at bounding box center [70, 78] width 66 height 40
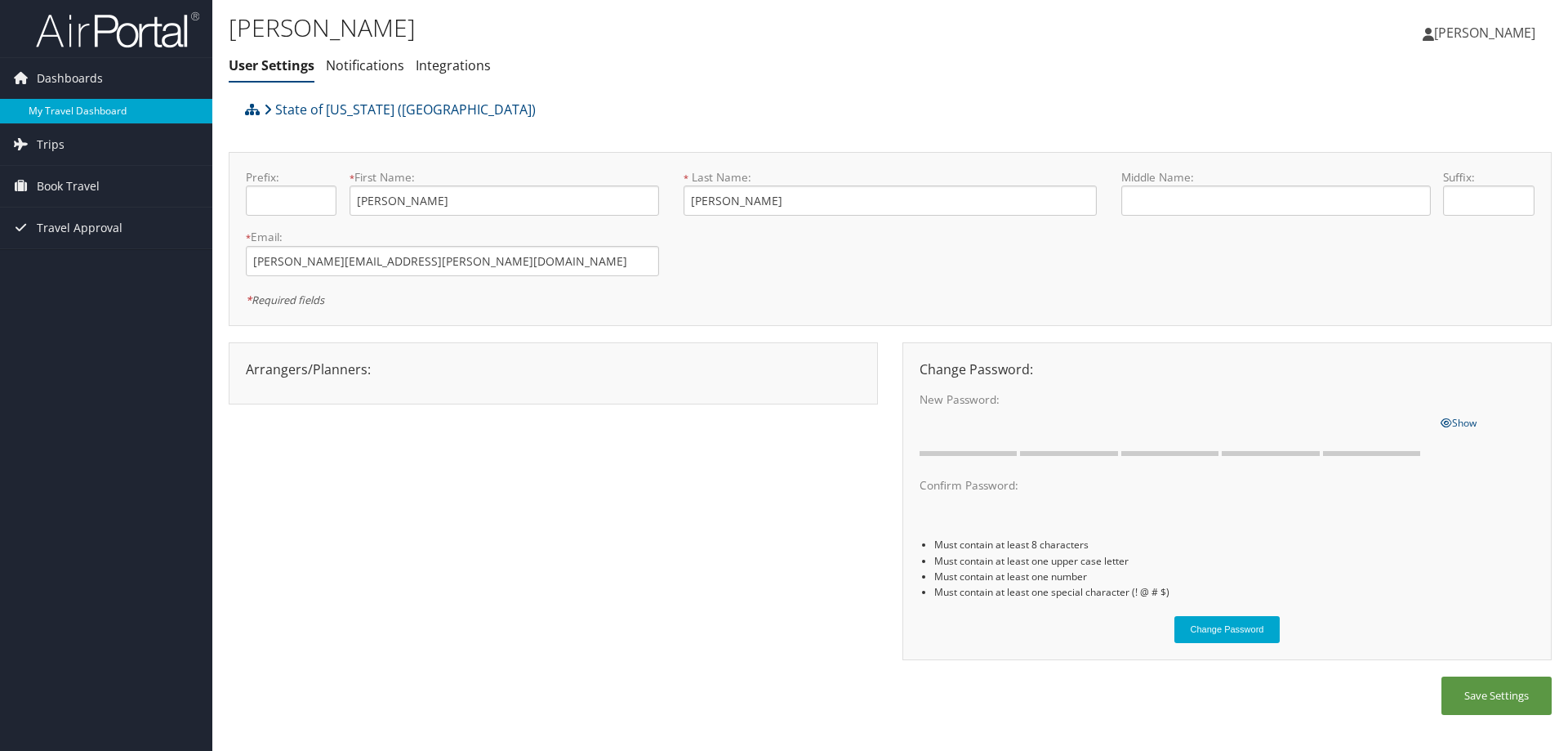
click at [54, 112] on link "My Travel Dashboard" at bounding box center [106, 111] width 212 height 24
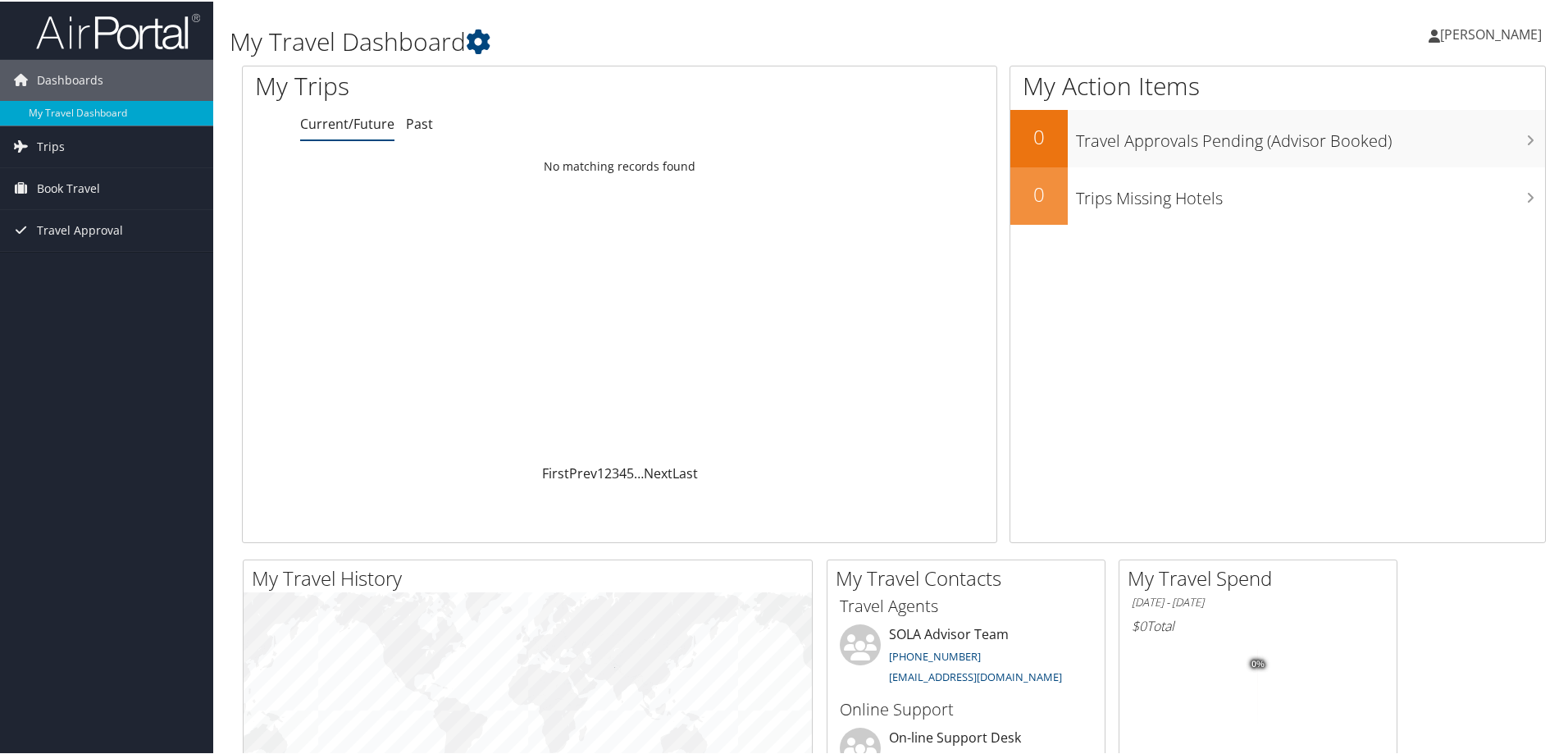
drag, startPoint x: 626, startPoint y: 11, endPoint x: 1474, endPoint y: 33, distance: 848.3
click at [1474, 33] on span "[PERSON_NAME]" at bounding box center [1491, 32] width 102 height 18
click at [1514, 33] on span "[PERSON_NAME]" at bounding box center [1491, 32] width 102 height 18
click at [1390, 268] on link "Sign Out" at bounding box center [1447, 268] width 183 height 28
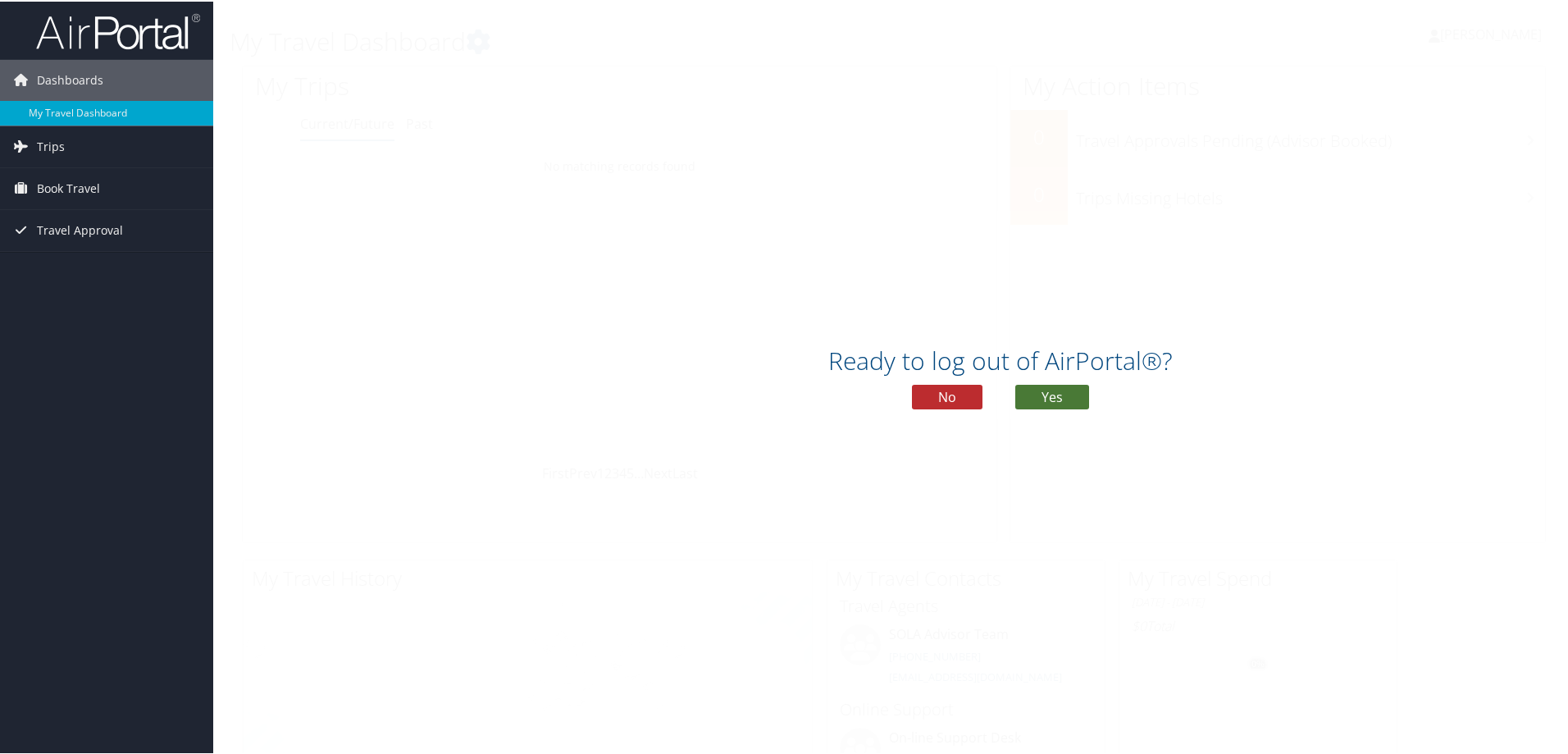
click at [1042, 398] on button "Yes" at bounding box center [1052, 395] width 74 height 25
